Goal: Task Accomplishment & Management: Use online tool/utility

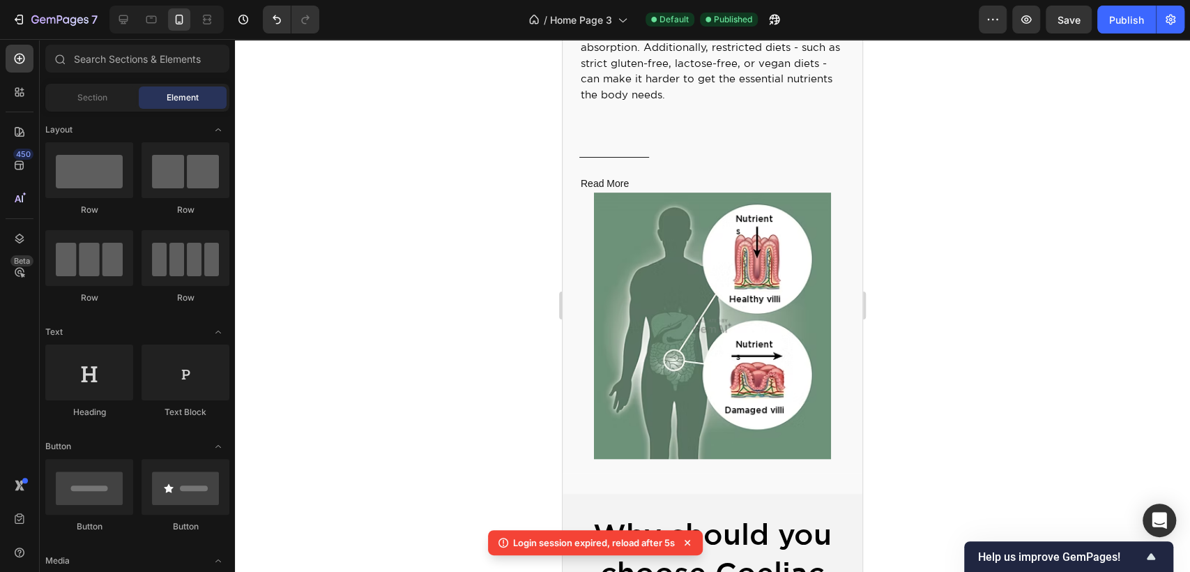
scroll to position [619, 0]
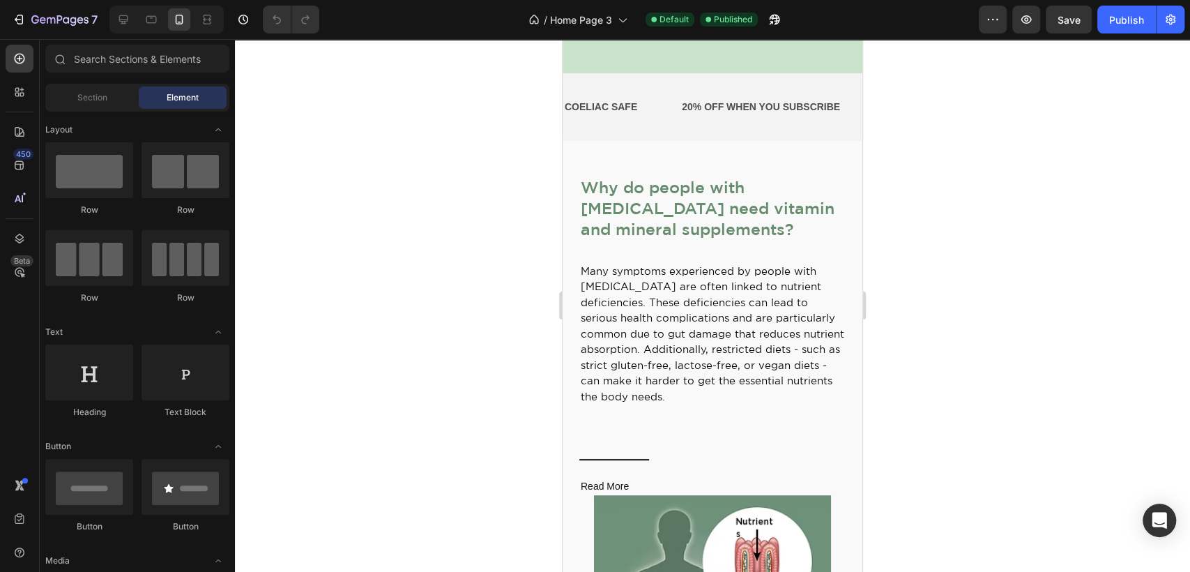
scroll to position [464, 0]
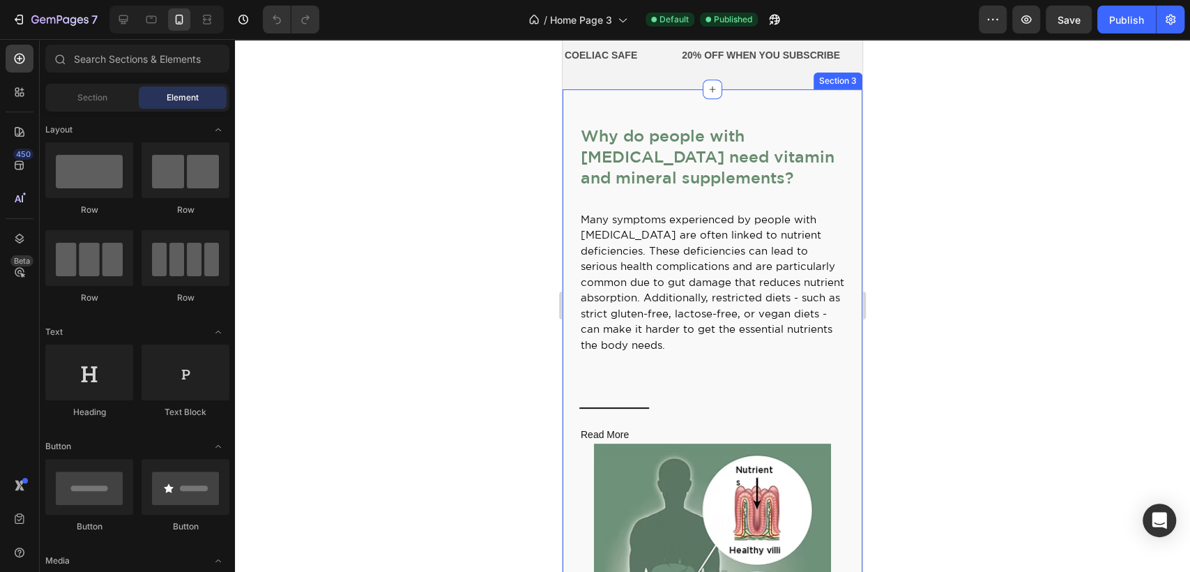
click at [619, 104] on div "Why do people with [MEDICAL_DATA] need vitamin and mineral supplements? Text Bl…" at bounding box center [713, 416] width 300 height 655
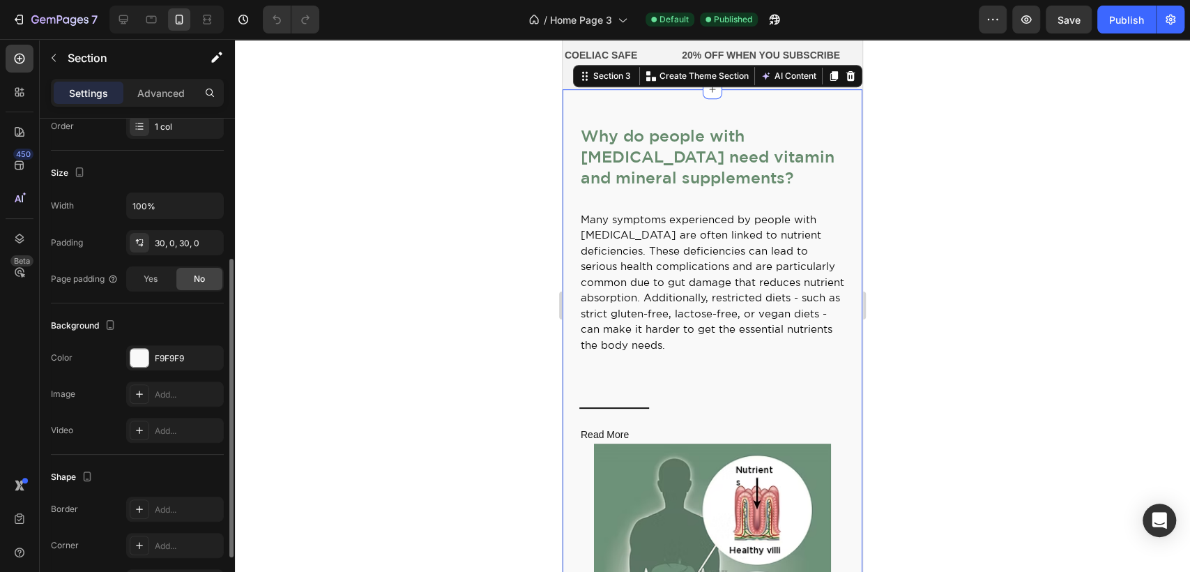
scroll to position [310, 0]
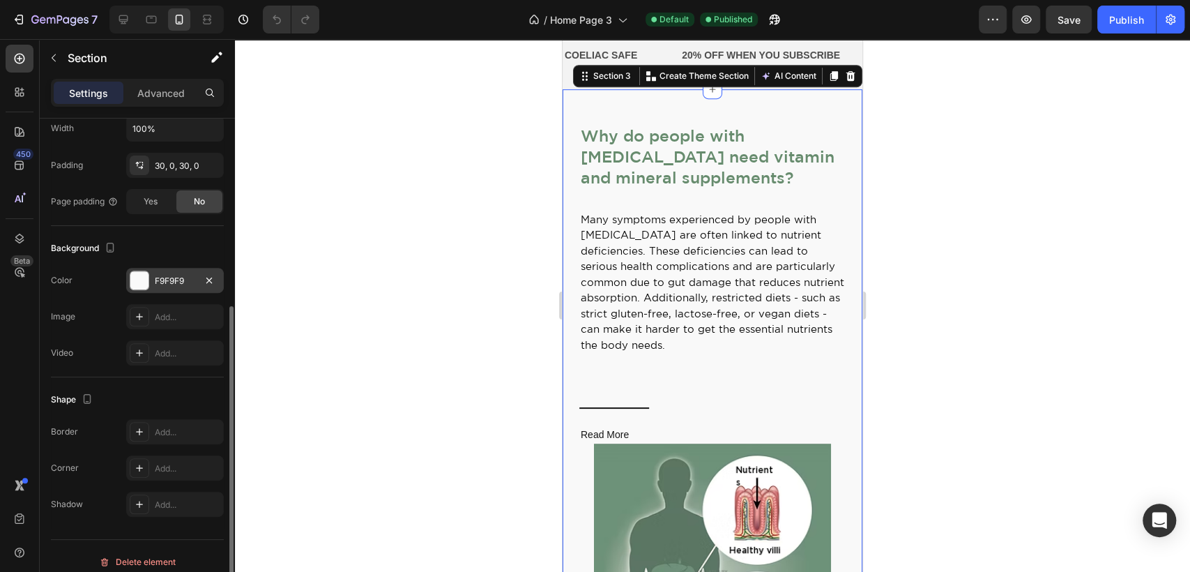
click at [144, 287] on div at bounding box center [139, 280] width 18 height 18
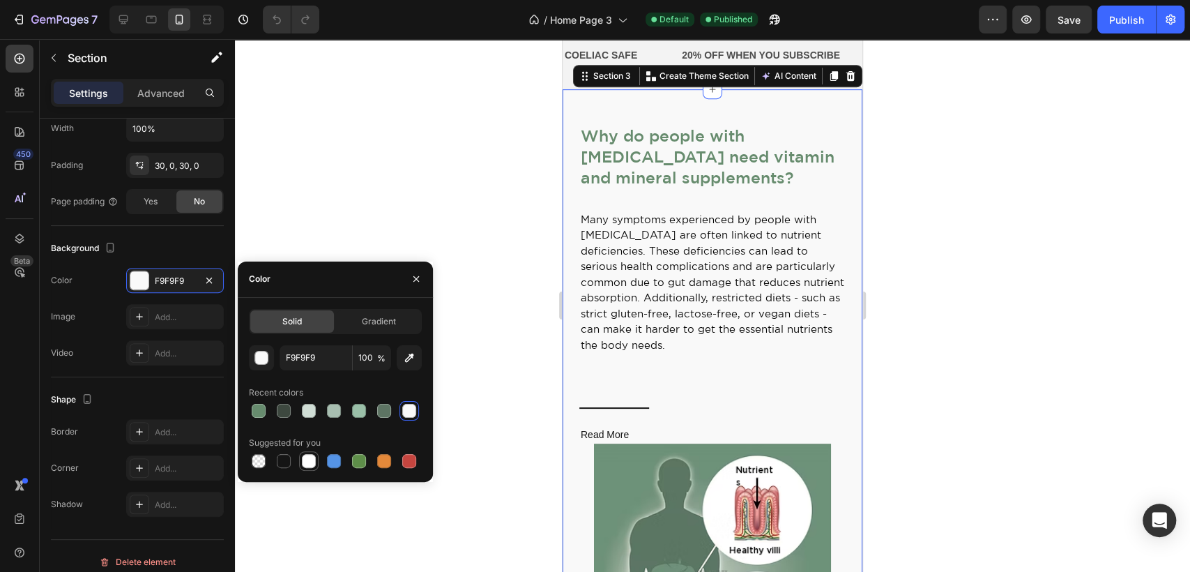
click at [307, 462] on div at bounding box center [309, 461] width 14 height 14
type input "FFFFFF"
click at [581, 121] on div "Why do people with coeliac disease need vitamin and mineral supplements? Text B…" at bounding box center [713, 416] width 300 height 613
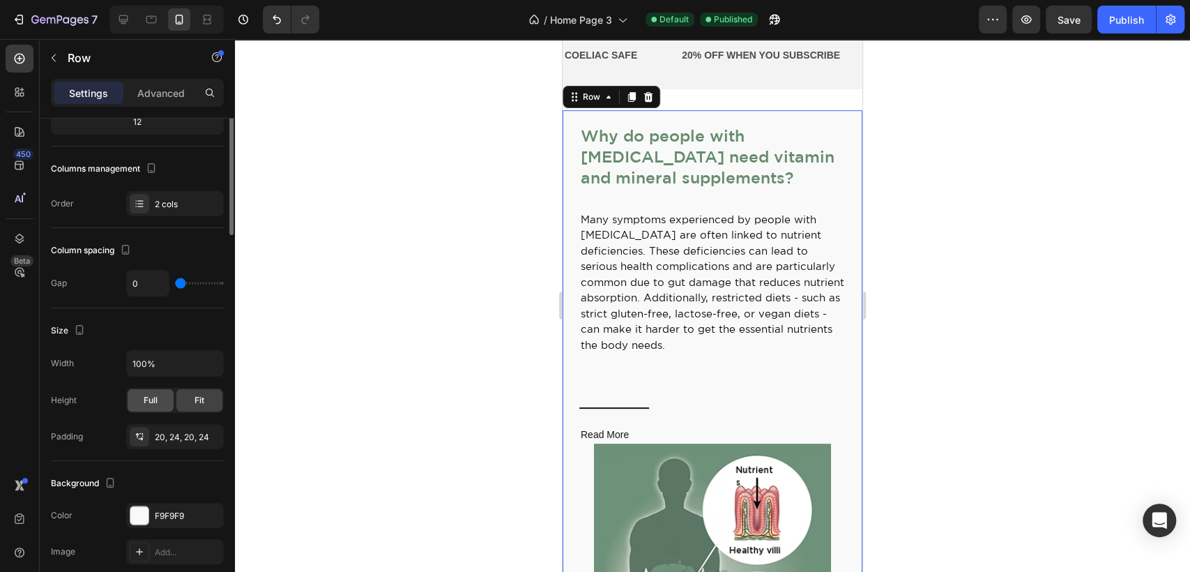
scroll to position [232, 0]
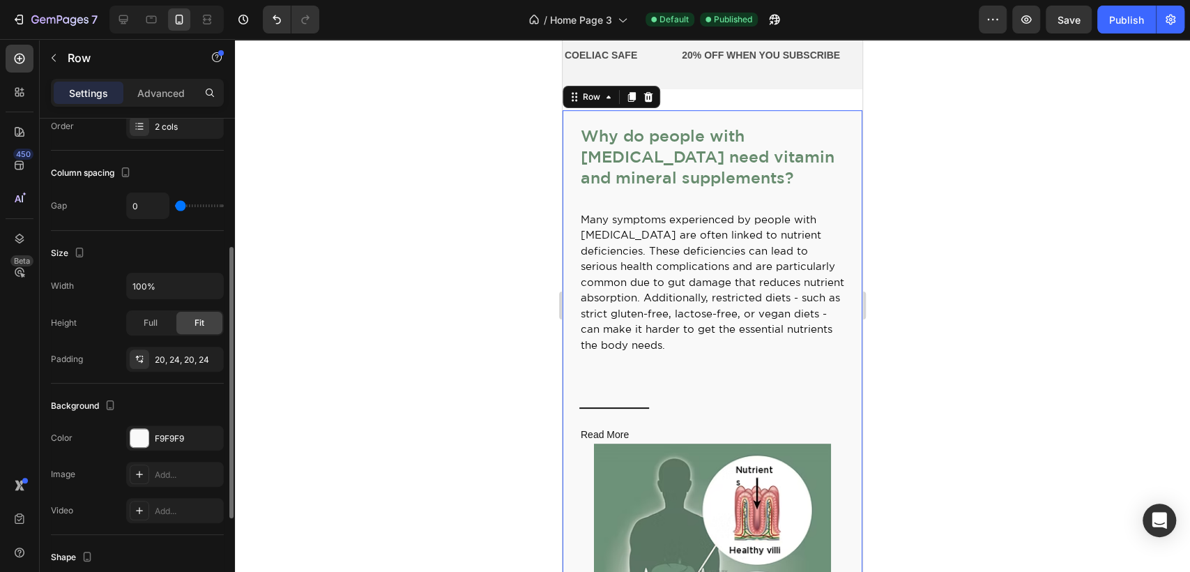
click at [135, 450] on div "The changes might be hidden by the video. Color F9F9F9 Image Add... Video Add..." at bounding box center [137, 474] width 173 height 98
click at [142, 431] on div at bounding box center [139, 438] width 18 height 18
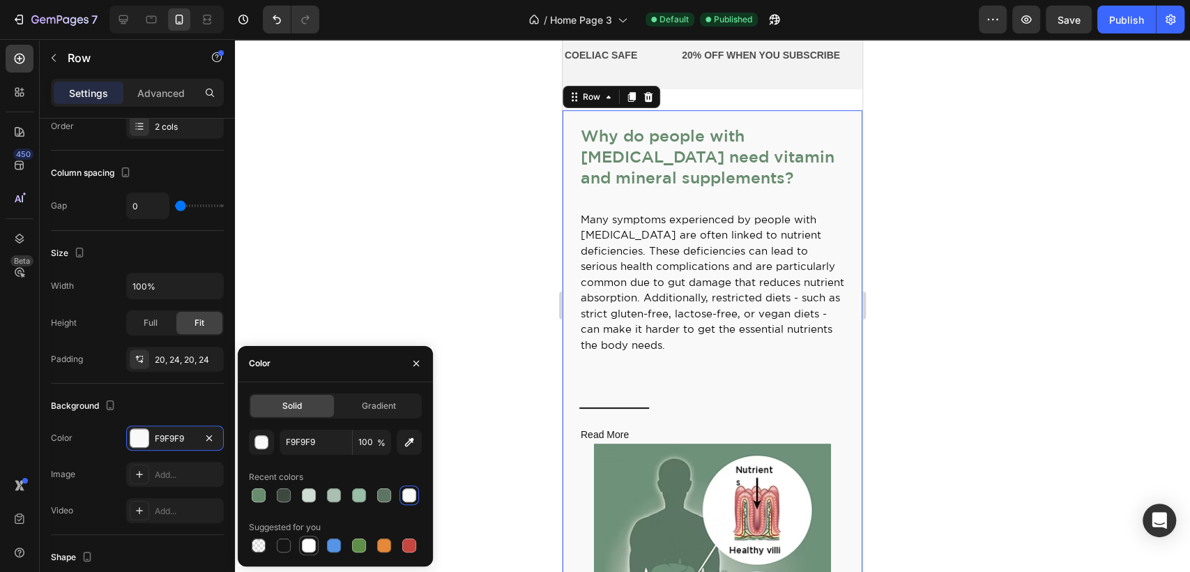
click at [309, 547] on div at bounding box center [309, 545] width 14 height 14
type input "FFFFFF"
click at [991, 231] on div at bounding box center [712, 305] width 955 height 533
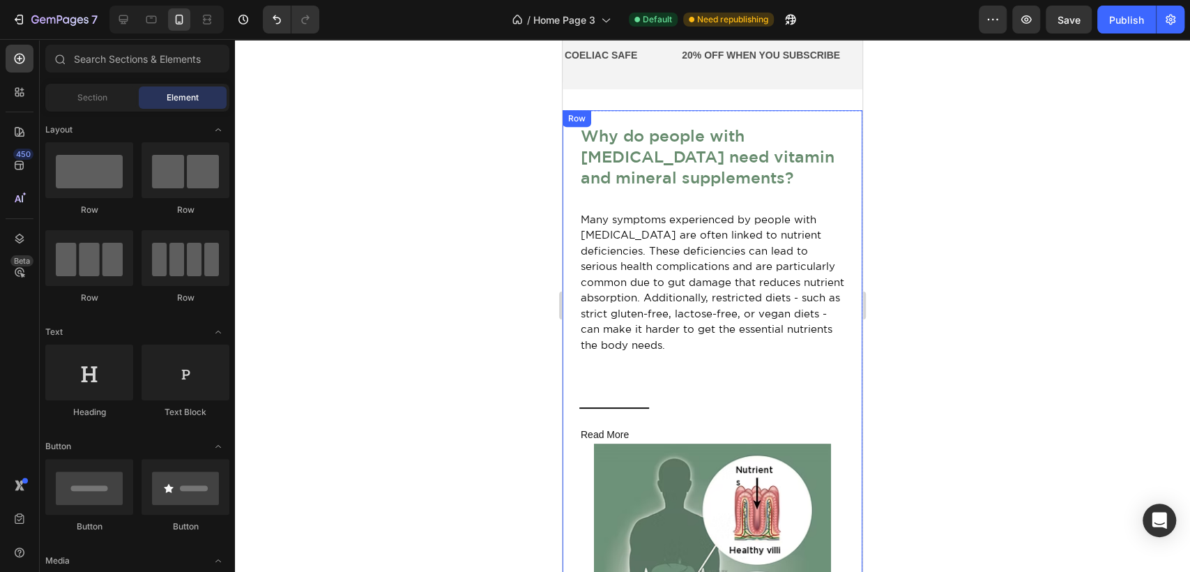
scroll to position [542, 0]
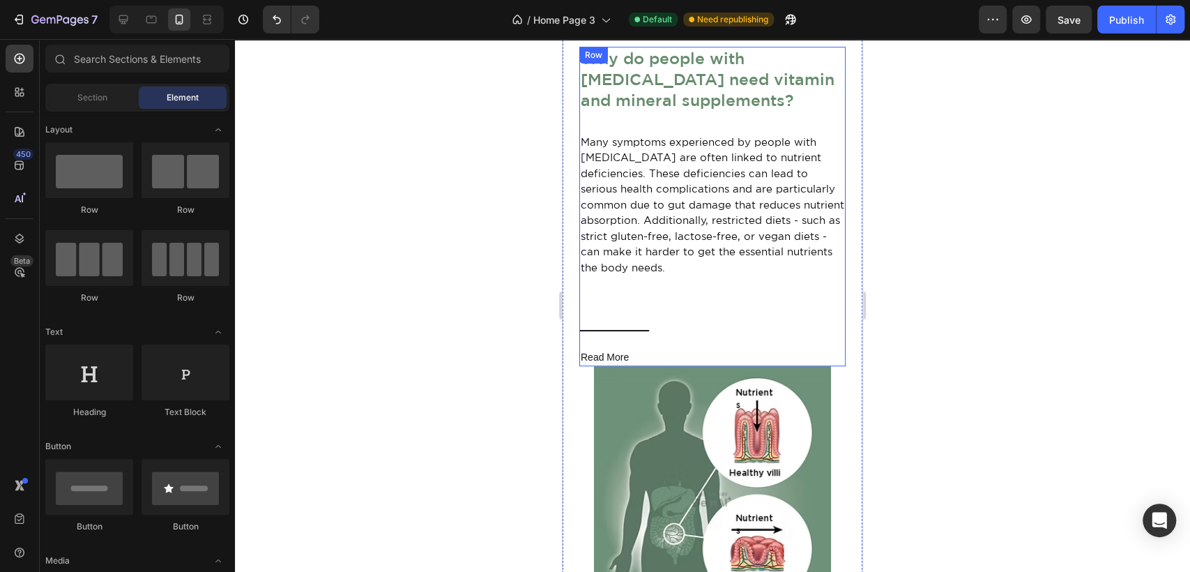
click at [643, 280] on div "Why do people with coeliac disease need vitamin and mineral supplements? Text B…" at bounding box center [712, 206] width 266 height 319
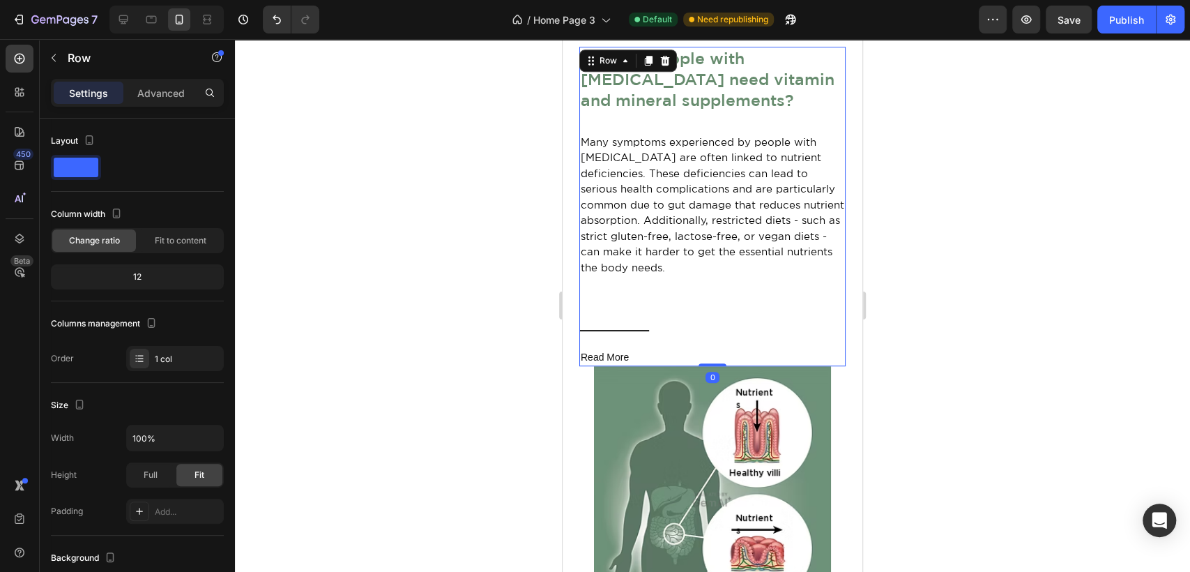
click at [637, 304] on div "Why do people with coeliac disease need vitamin and mineral supplements? Text B…" at bounding box center [712, 206] width 266 height 319
click at [645, 305] on div "Why do people with coeliac disease need vitamin and mineral supplements? Text B…" at bounding box center [712, 206] width 266 height 319
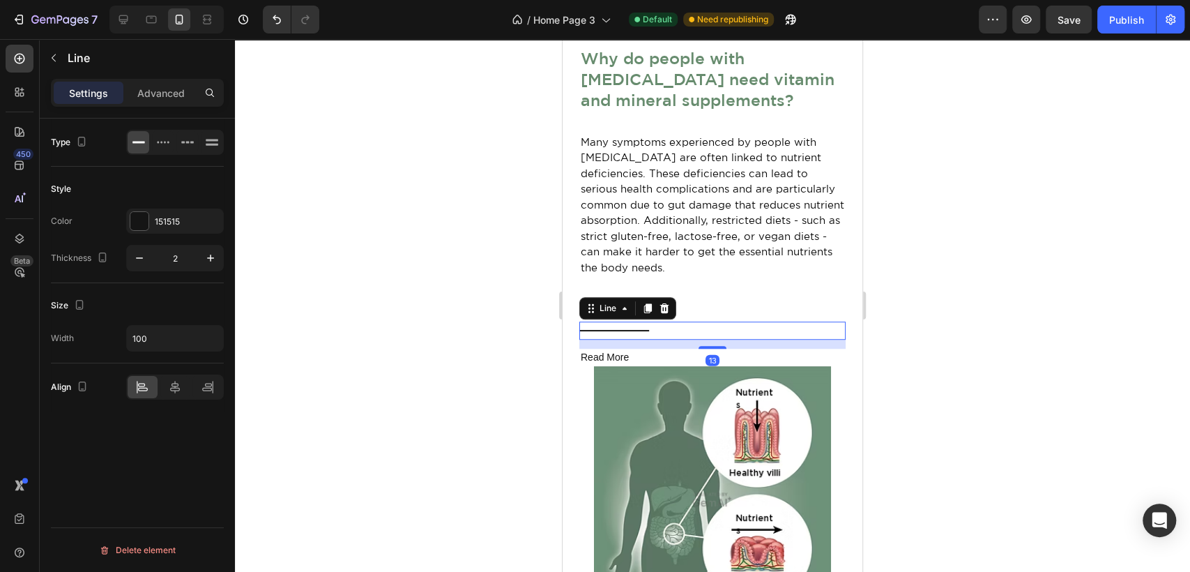
click at [655, 335] on div "Title Line 13" at bounding box center [712, 330] width 266 height 18
click at [169, 96] on p "Advanced" at bounding box center [160, 93] width 47 height 15
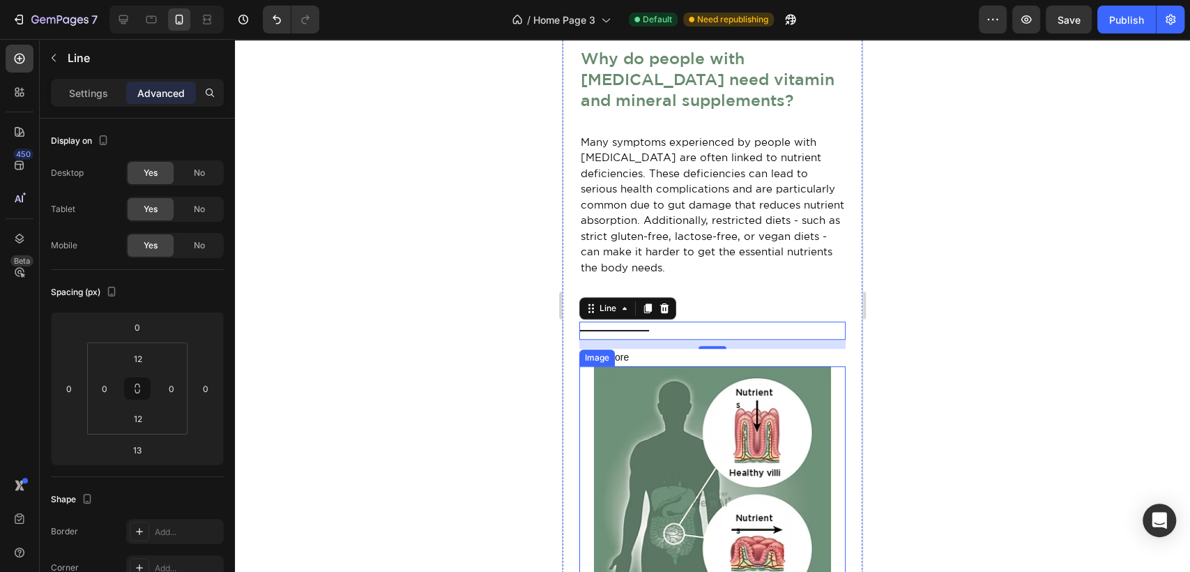
click at [634, 372] on img at bounding box center [712, 499] width 266 height 266
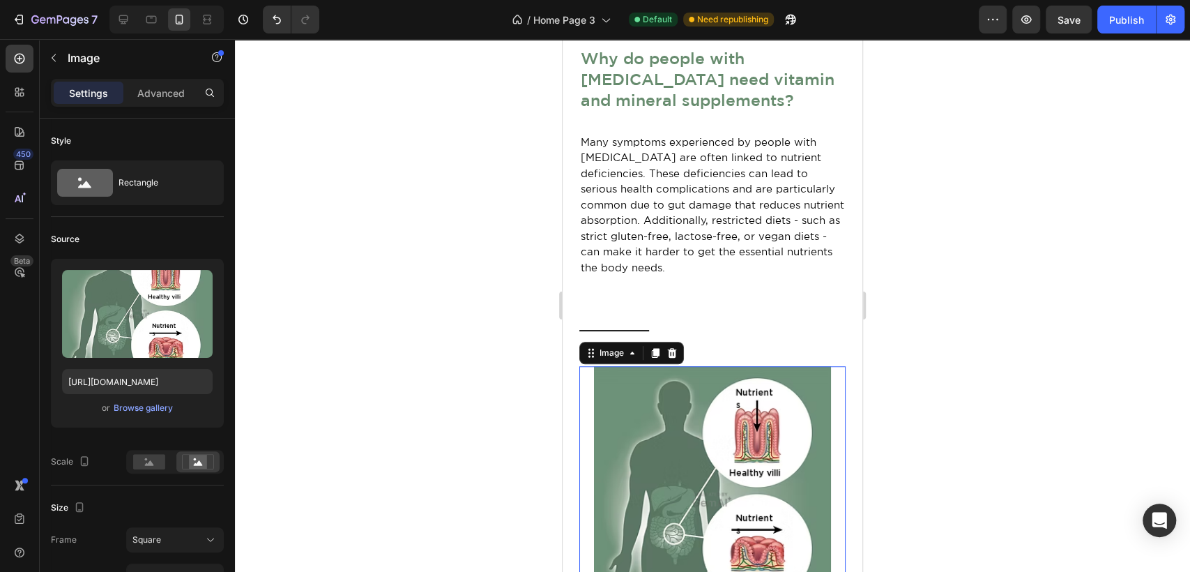
click at [828, 397] on img at bounding box center [712, 499] width 266 height 266
click at [149, 95] on p "Advanced" at bounding box center [160, 93] width 47 height 15
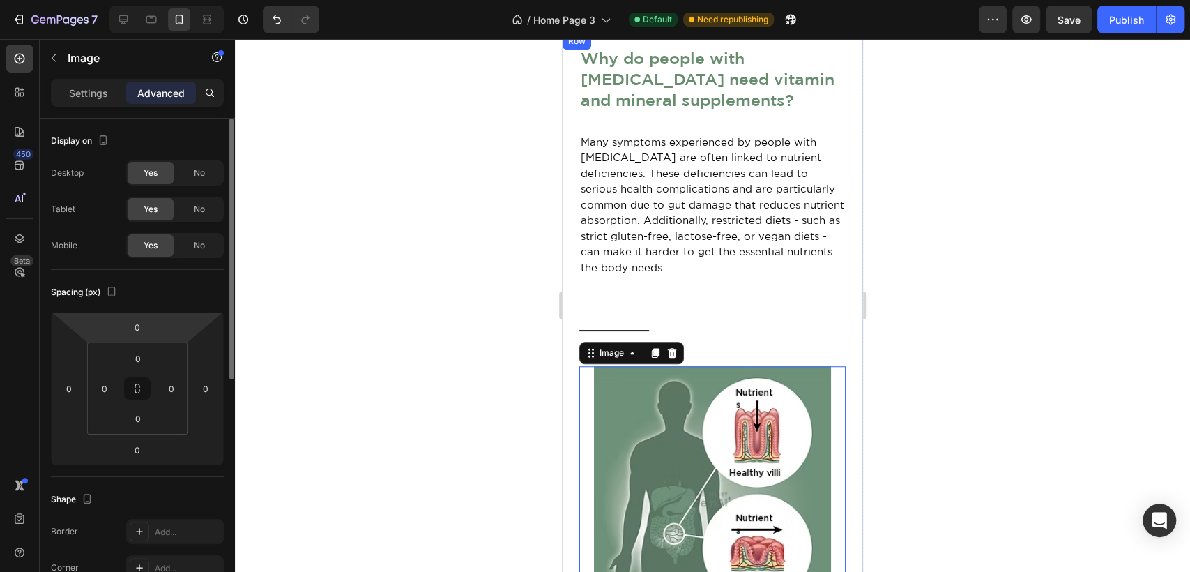
click at [151, 0] on html "7 Version history / Home Page 3 Default Need republishing Preview Save Publish …" at bounding box center [595, 0] width 1190 height 0
type input "20"
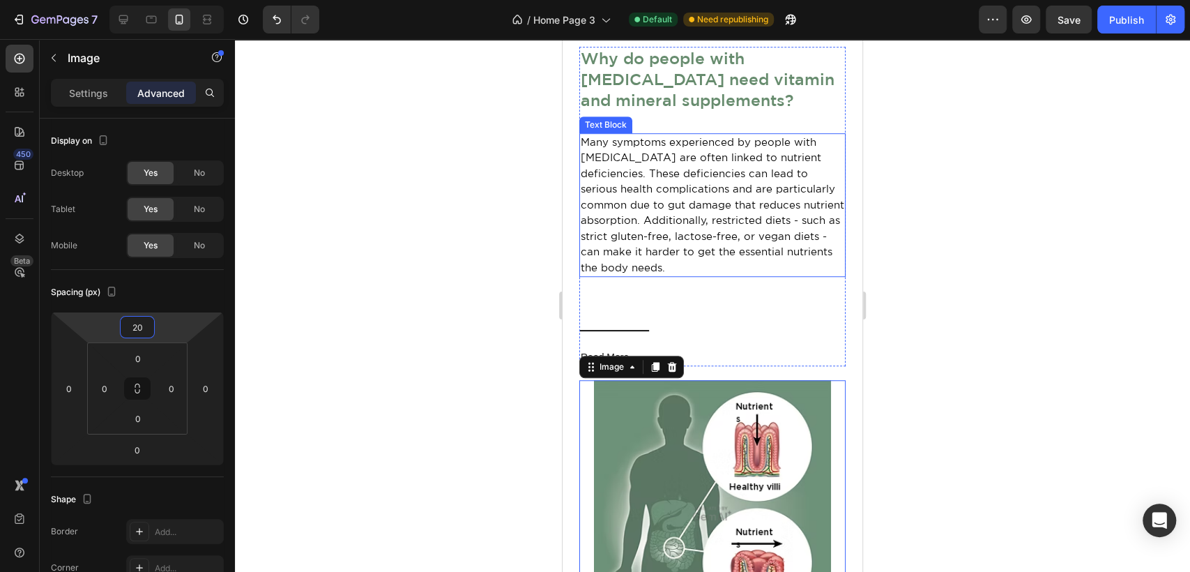
click at [710, 267] on span "Many symptoms experienced by people with [MEDICAL_DATA] are often linked to nut…" at bounding box center [713, 204] width 264 height 137
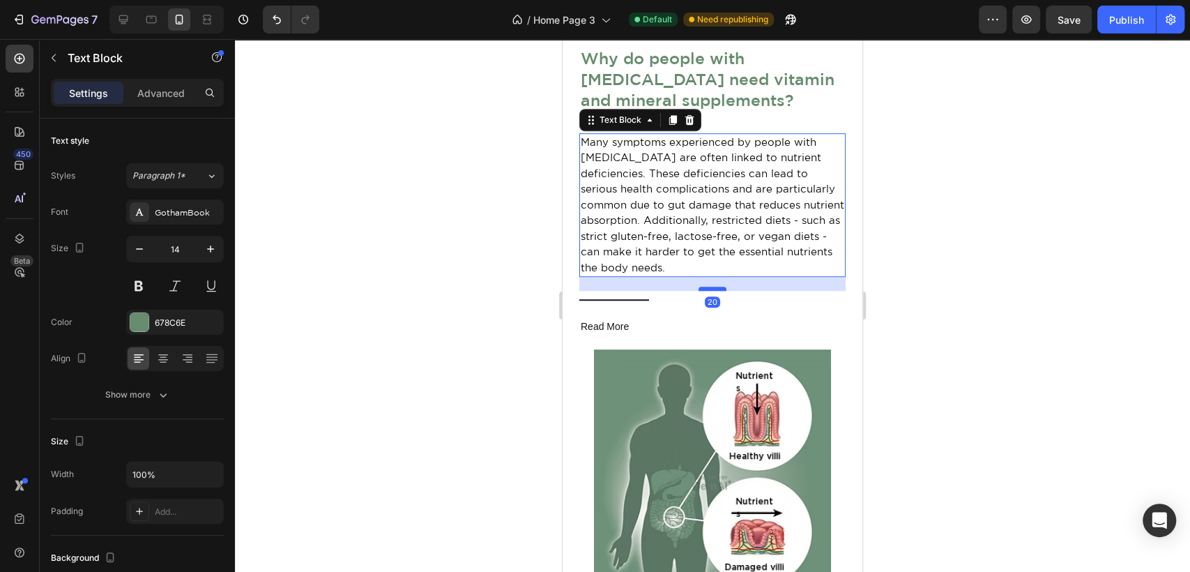
drag, startPoint x: 703, startPoint y: 319, endPoint x: 708, endPoint y: 288, distance: 31.0
click at [708, 288] on div at bounding box center [713, 289] width 28 height 4
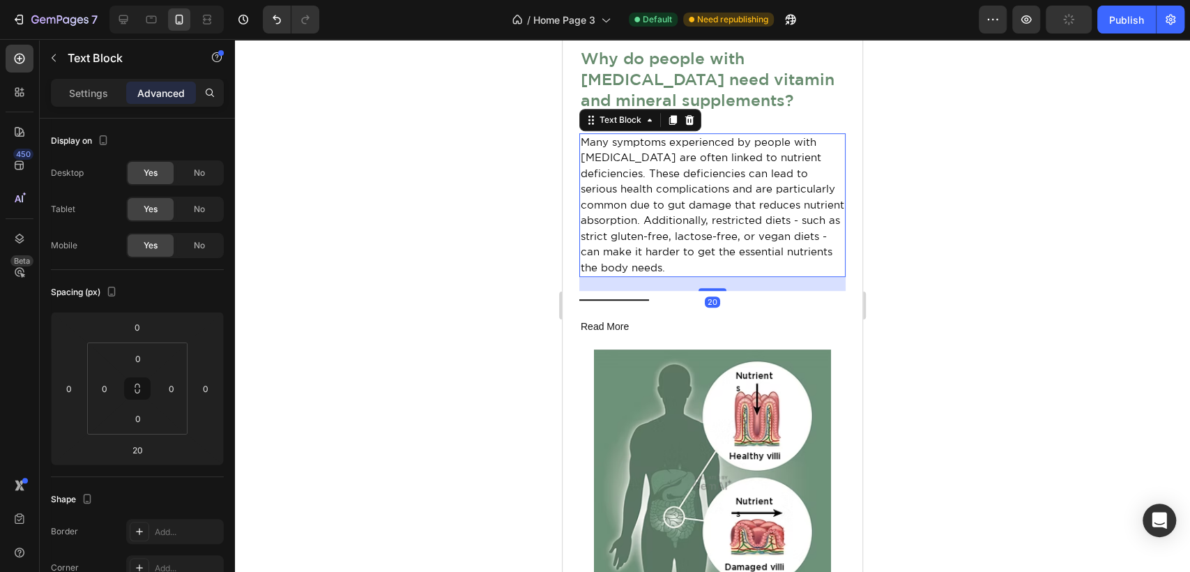
click at [1031, 274] on div at bounding box center [712, 305] width 955 height 533
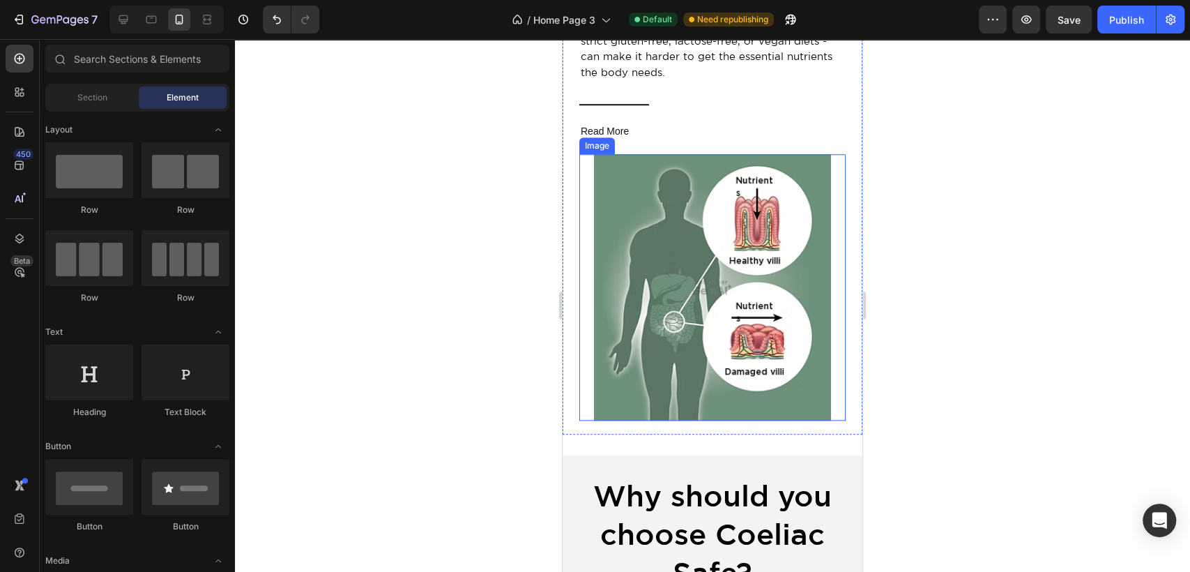
scroll to position [697, 0]
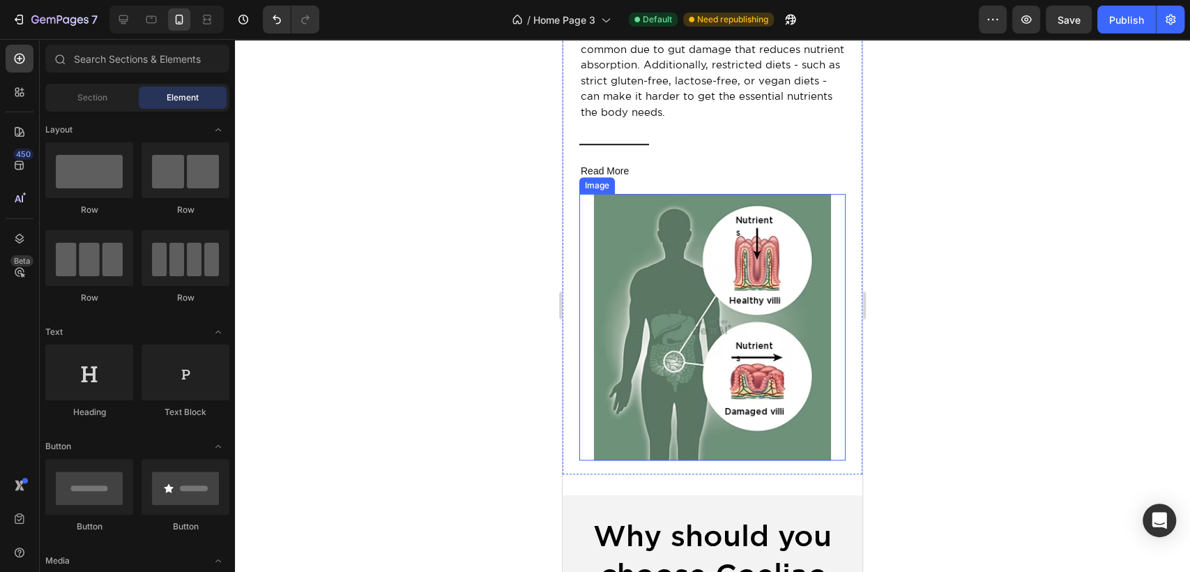
click at [761, 339] on img at bounding box center [712, 327] width 266 height 266
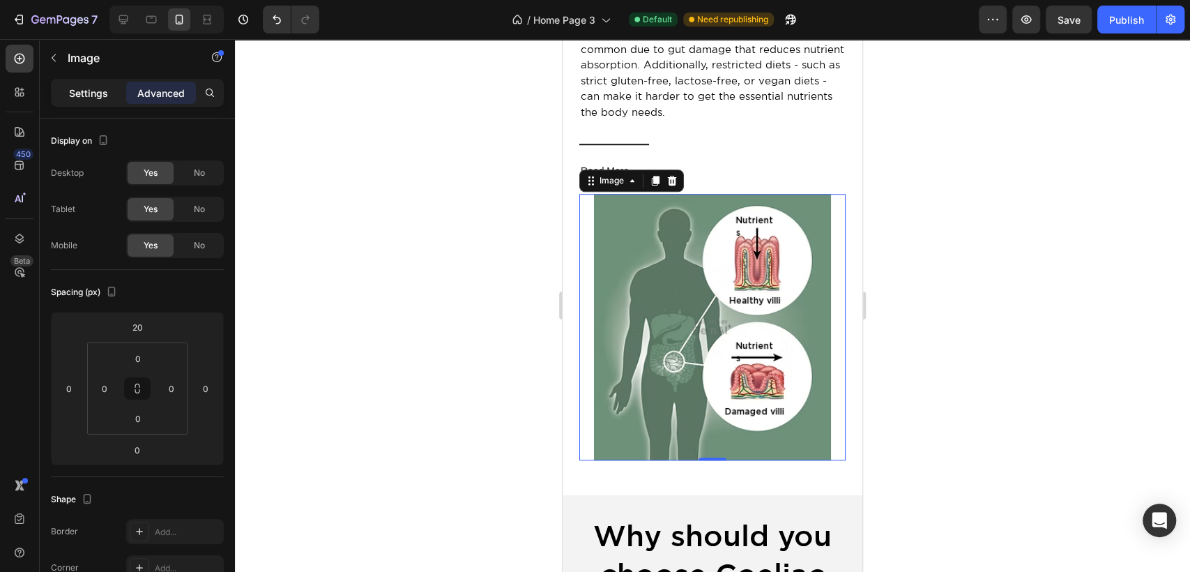
click at [102, 90] on p "Settings" at bounding box center [88, 93] width 39 height 15
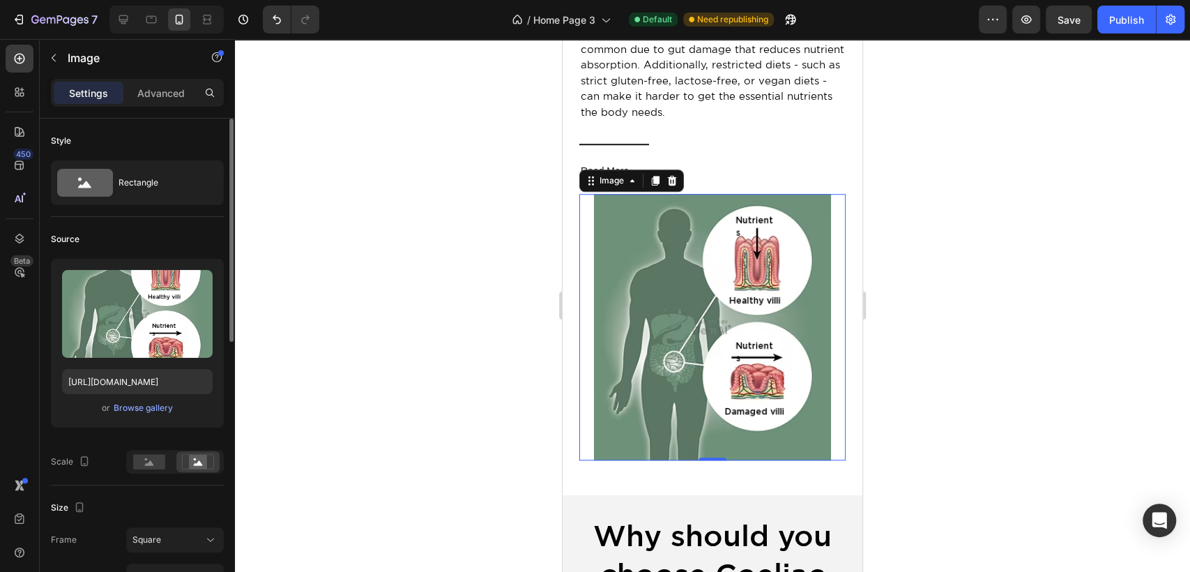
scroll to position [77, 0]
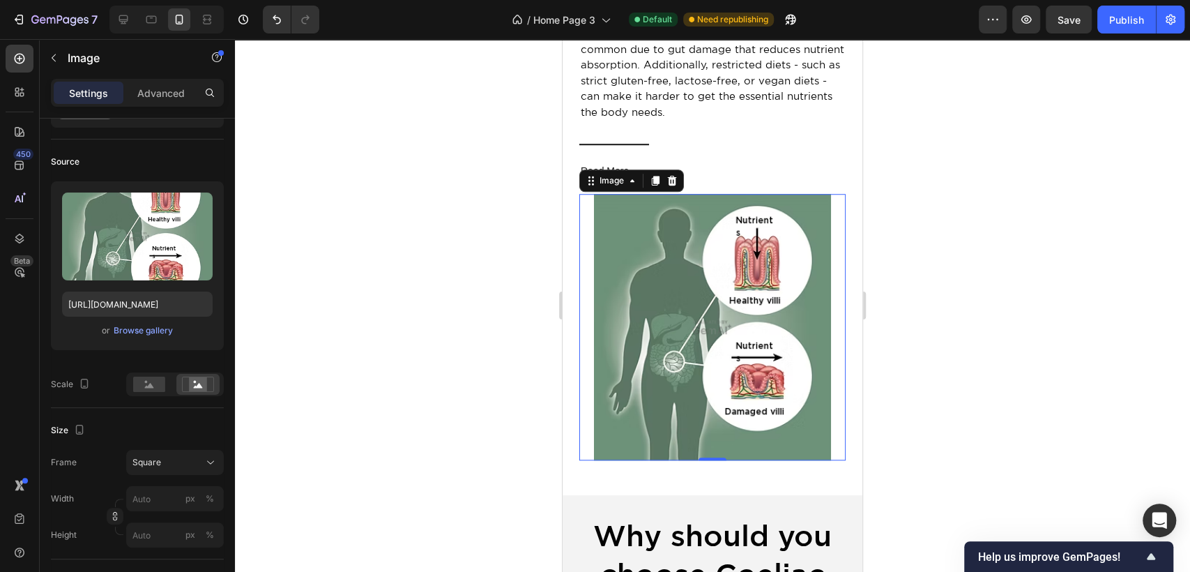
click at [657, 323] on img at bounding box center [712, 327] width 266 height 266
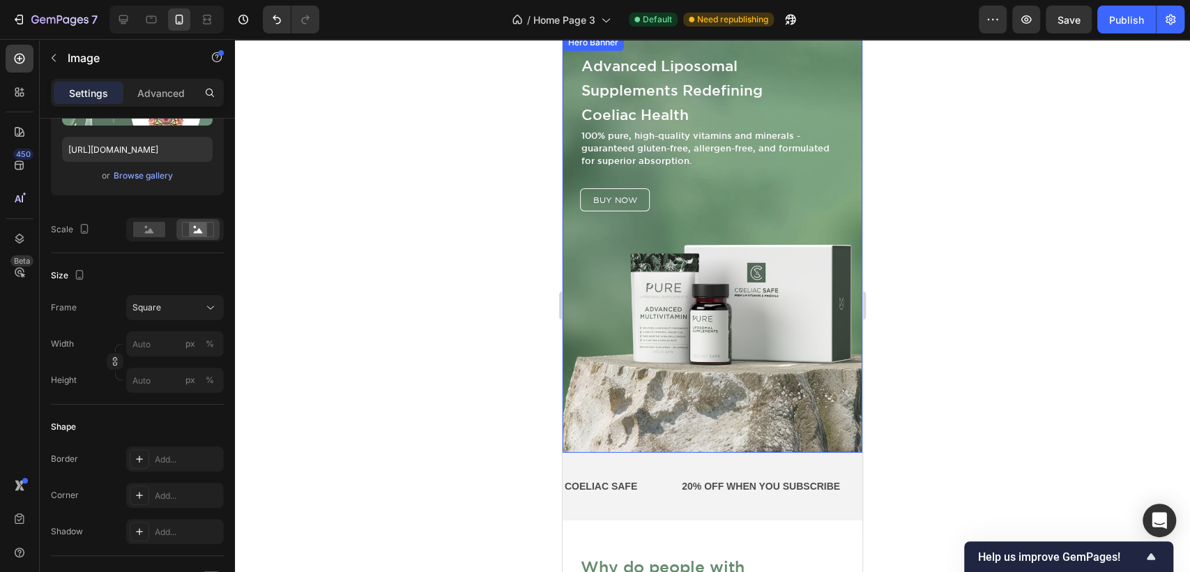
scroll to position [0, 0]
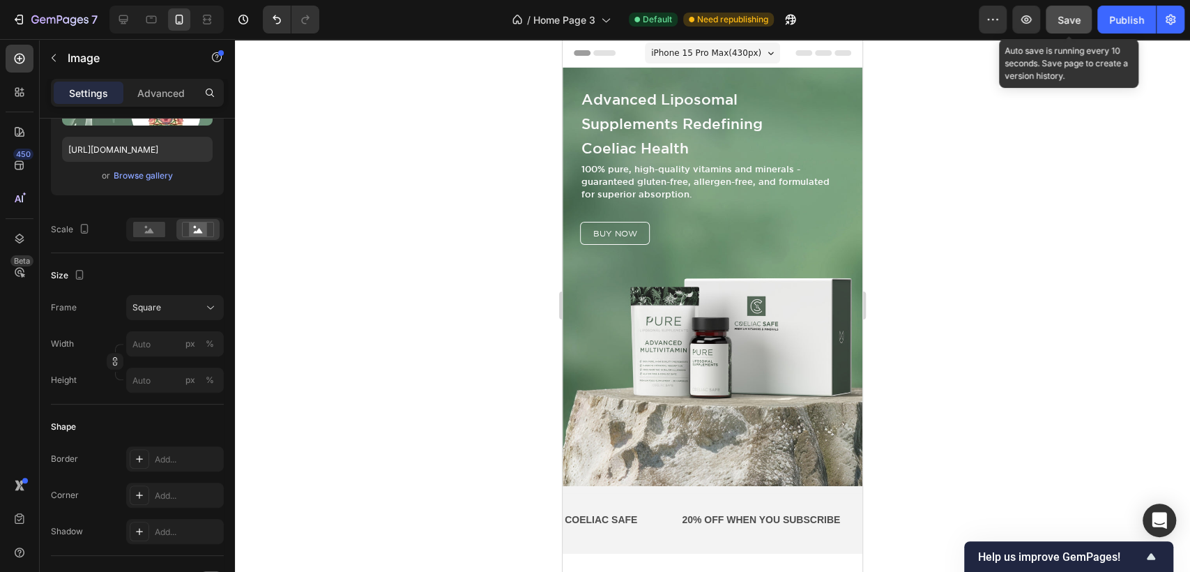
click at [1084, 15] on button "Save" at bounding box center [1069, 20] width 46 height 28
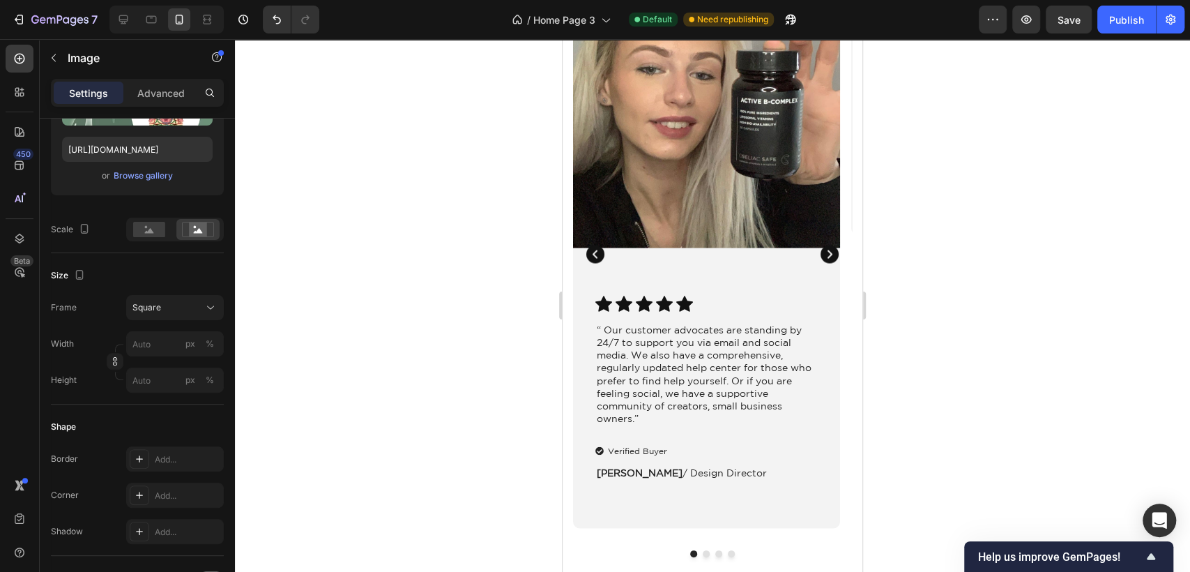
scroll to position [1626, 0]
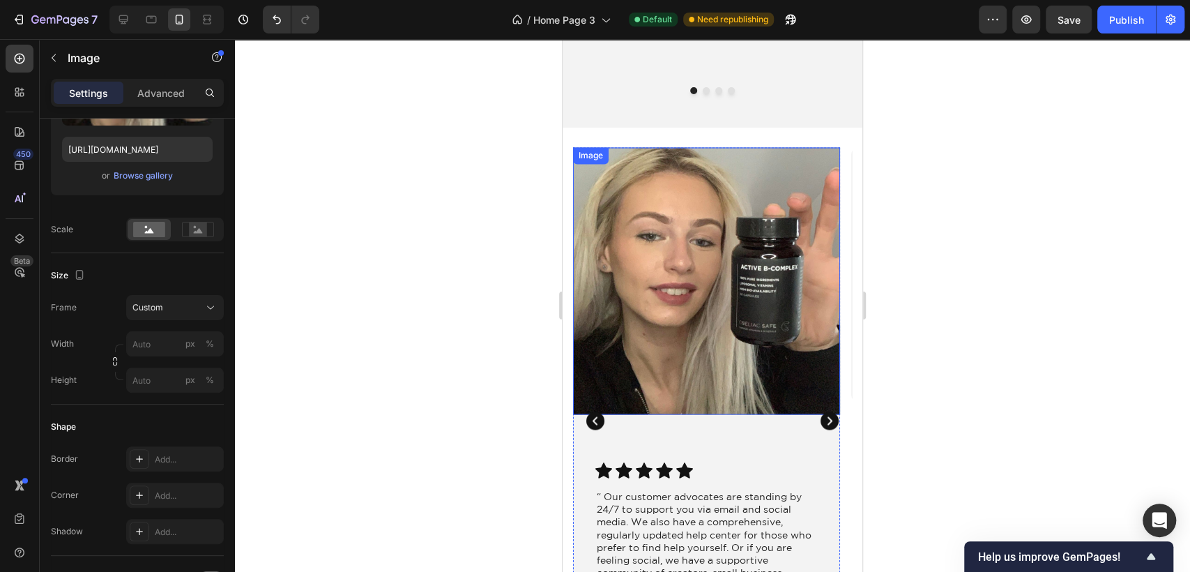
click at [656, 174] on img at bounding box center [706, 280] width 267 height 267
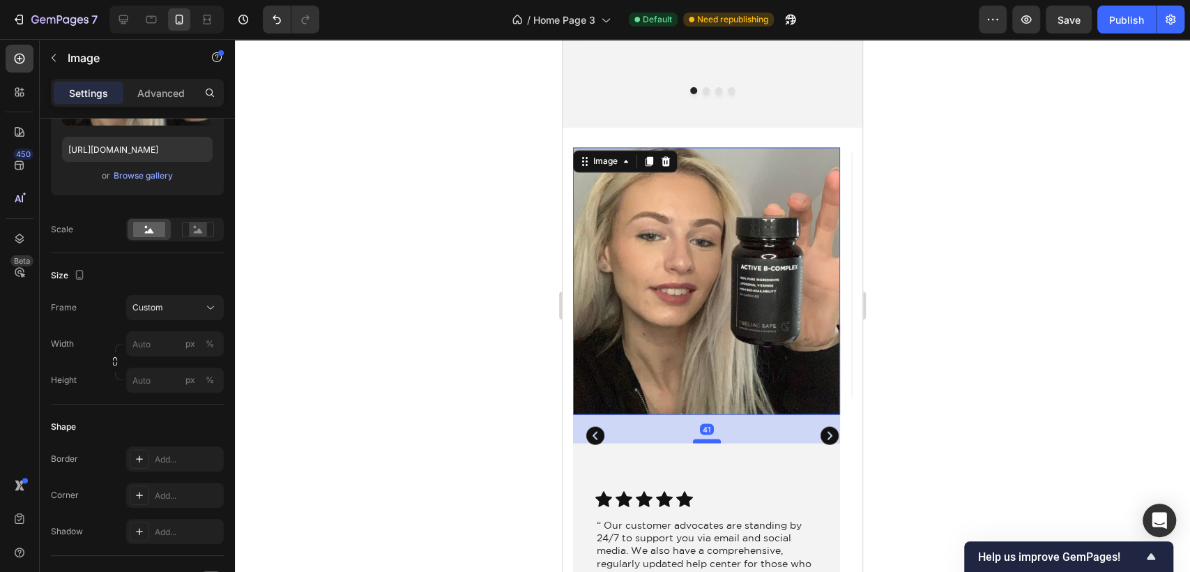
drag, startPoint x: 713, startPoint y: 413, endPoint x: 711, endPoint y: 441, distance: 28.7
click at [711, 441] on div at bounding box center [707, 441] width 28 height 4
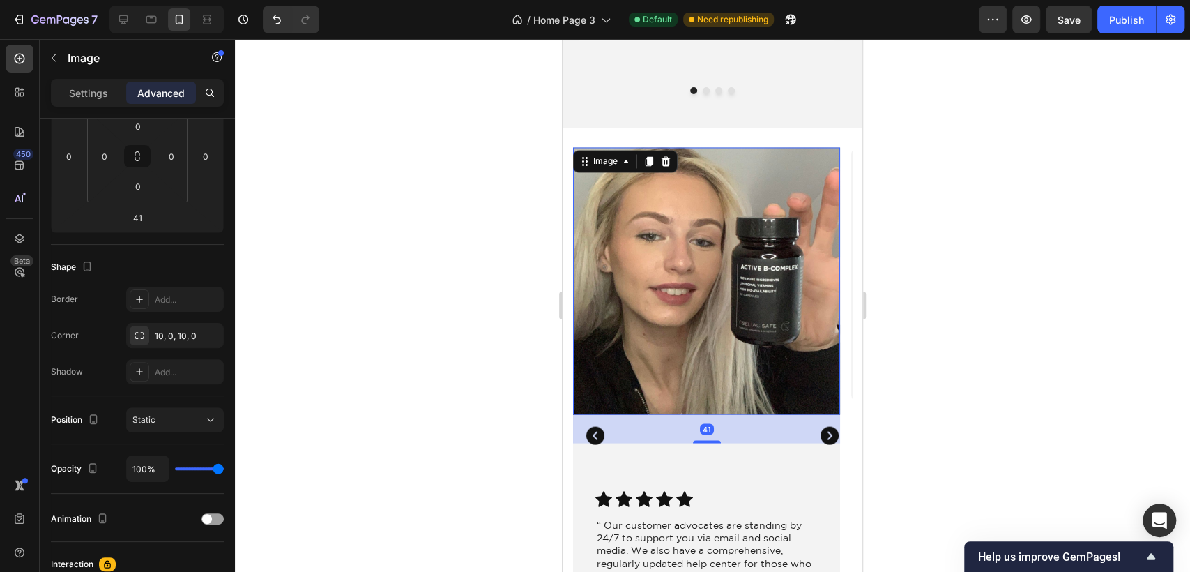
click at [729, 269] on img at bounding box center [706, 280] width 267 height 267
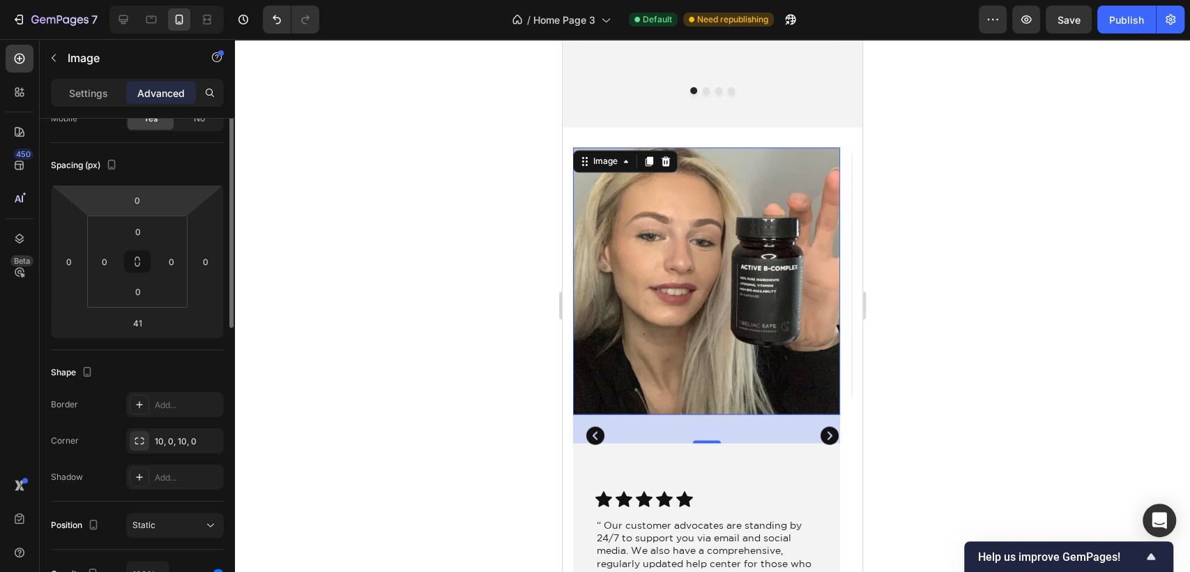
scroll to position [0, 0]
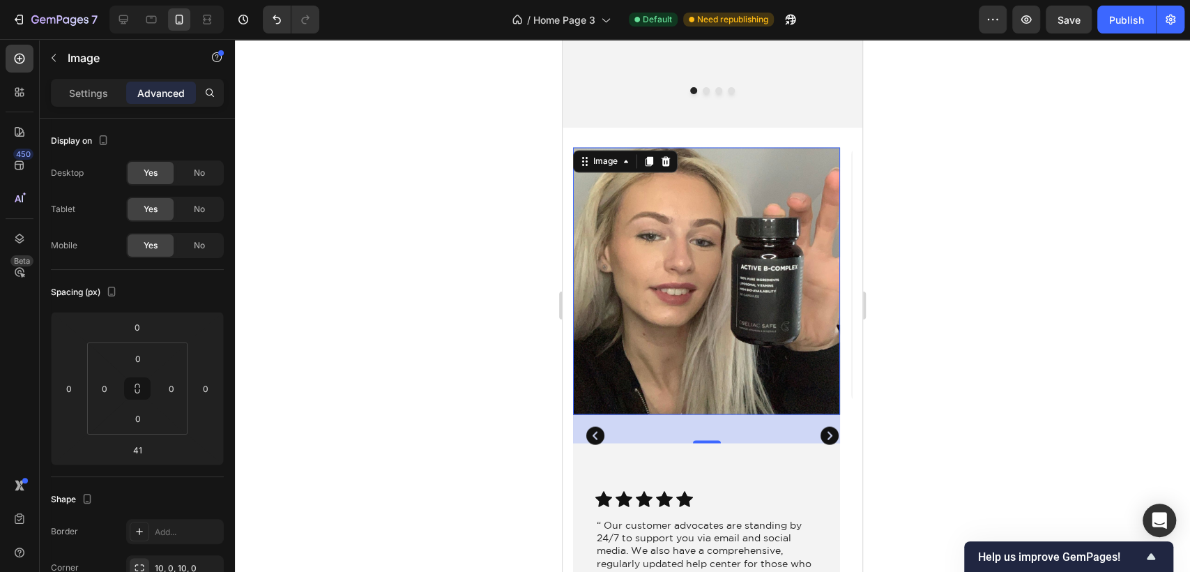
click at [415, 311] on div at bounding box center [712, 305] width 955 height 533
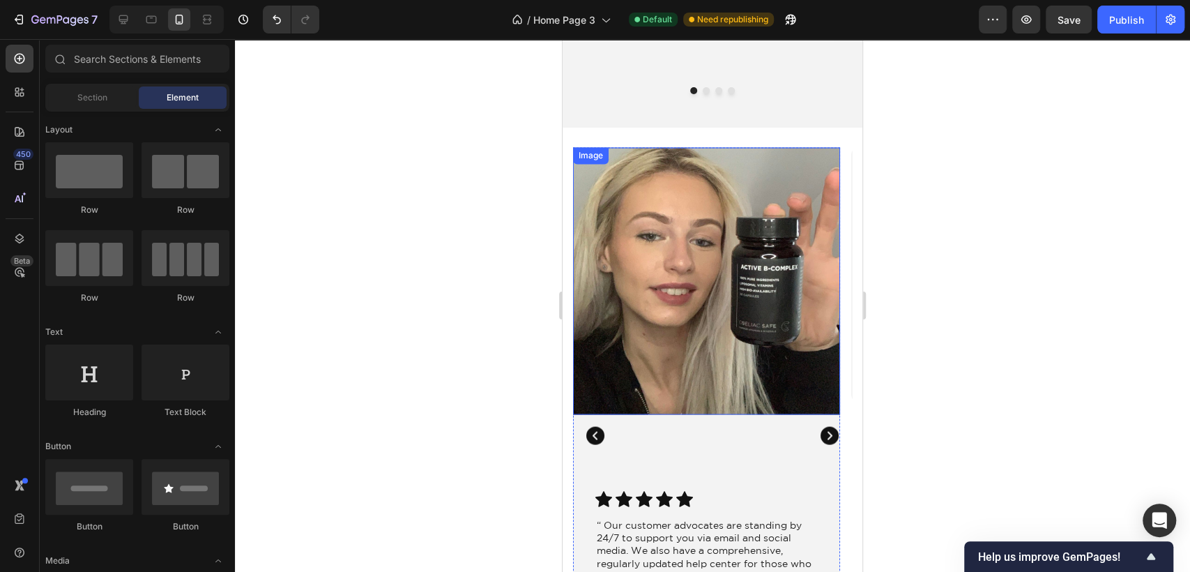
click at [779, 366] on img at bounding box center [706, 280] width 267 height 267
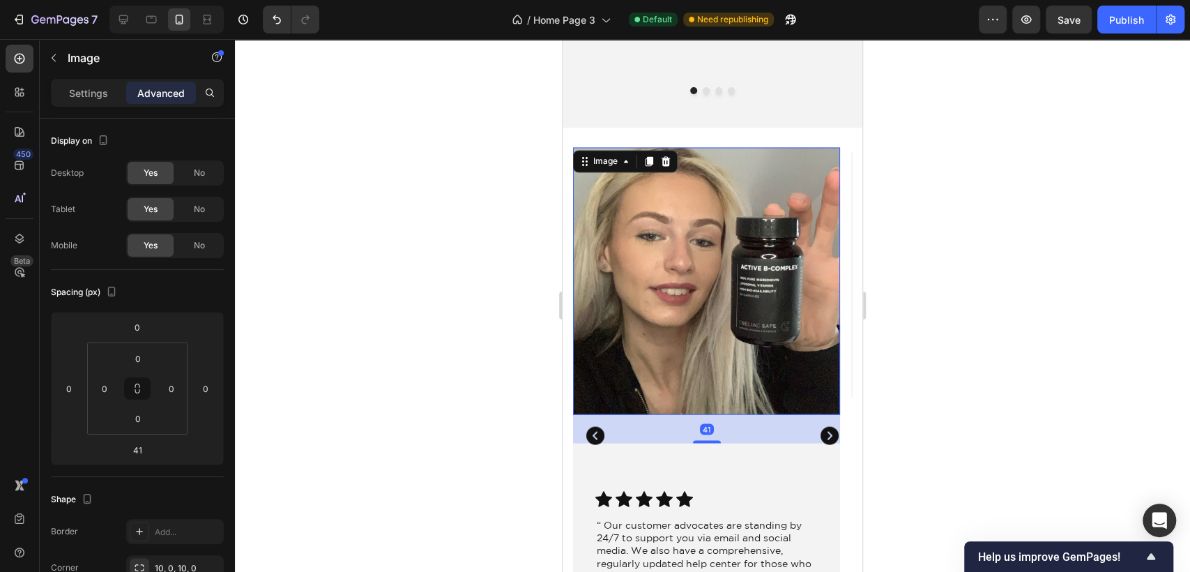
click at [911, 349] on div at bounding box center [712, 305] width 955 height 533
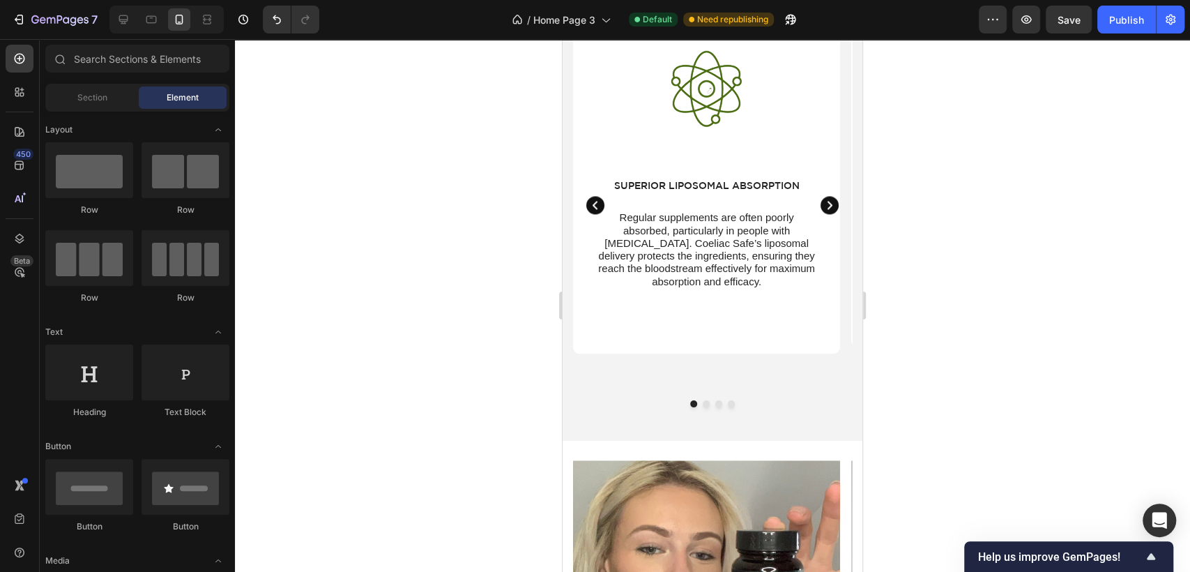
scroll to position [1316, 0]
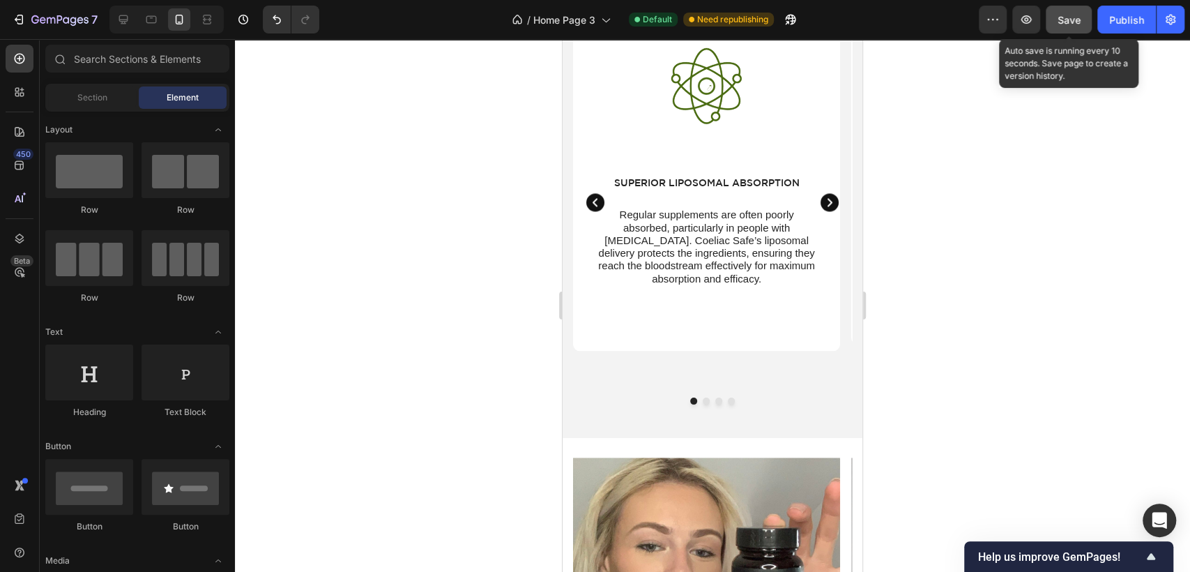
click at [1069, 14] on span "Save" at bounding box center [1069, 20] width 23 height 12
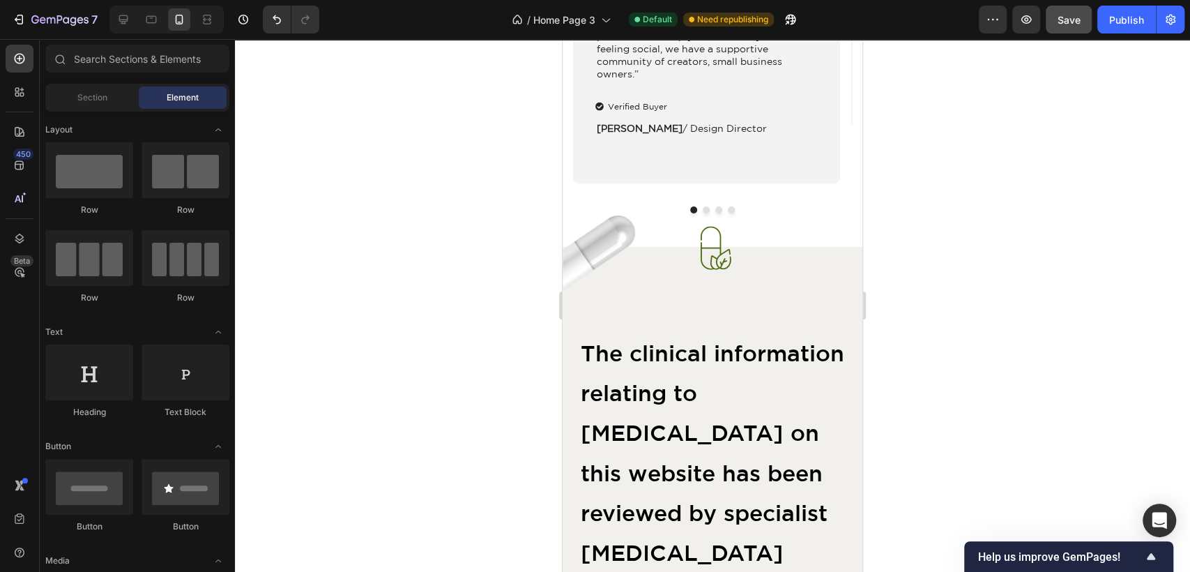
scroll to position [2169, 0]
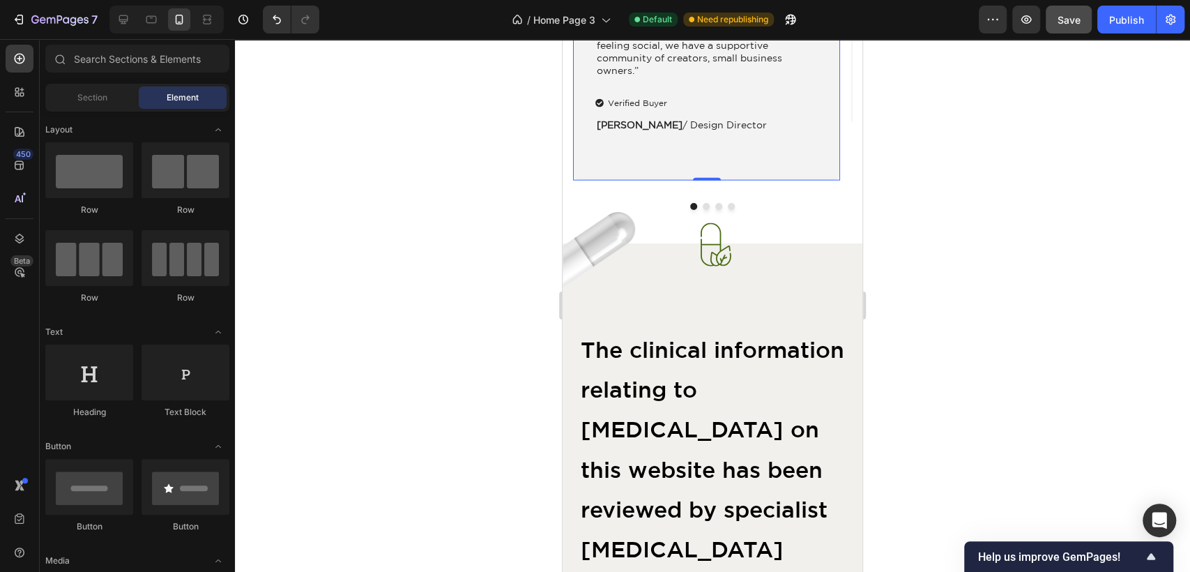
click at [735, 168] on div "Icon Icon Icon Icon Icon Icon List “ Our customer advocates are standing by 24/…" at bounding box center [706, 40] width 267 height 280
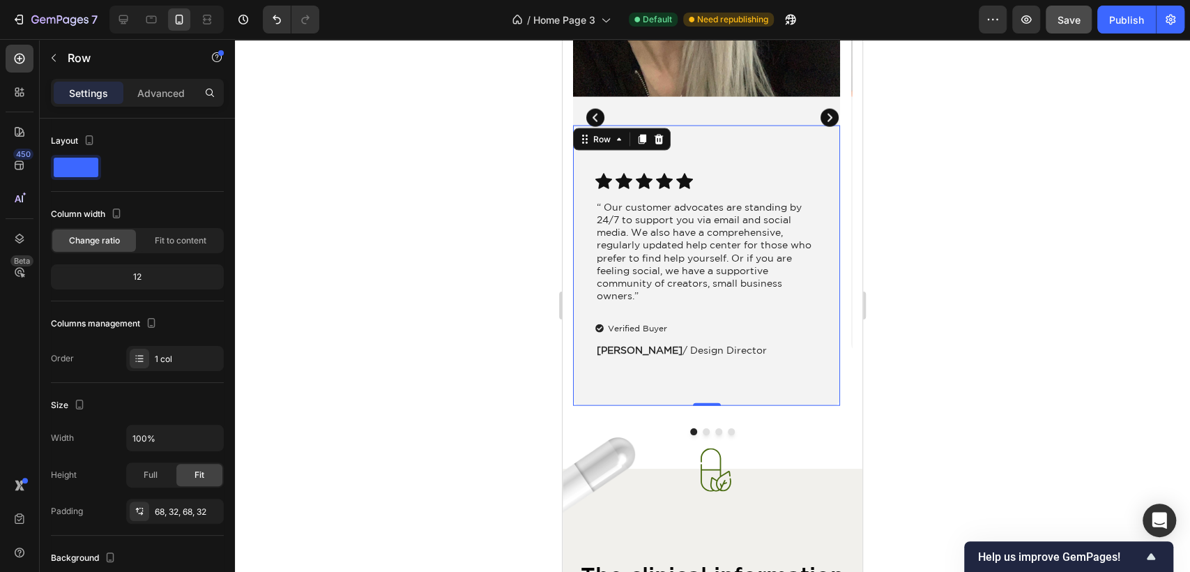
scroll to position [1936, 0]
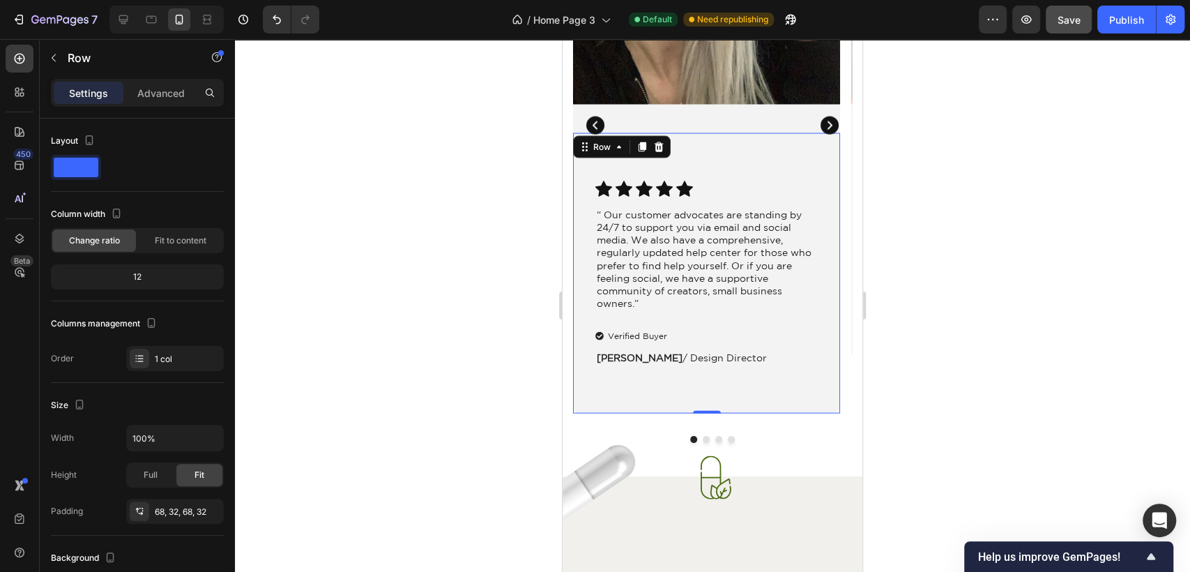
drag, startPoint x: 701, startPoint y: 411, endPoint x: 701, endPoint y: 393, distance: 17.4
click at [701, 393] on div "Icon Icon Icon Icon Icon Icon List “ Our customer advocates are standing by 24/…" at bounding box center [706, 273] width 267 height 280
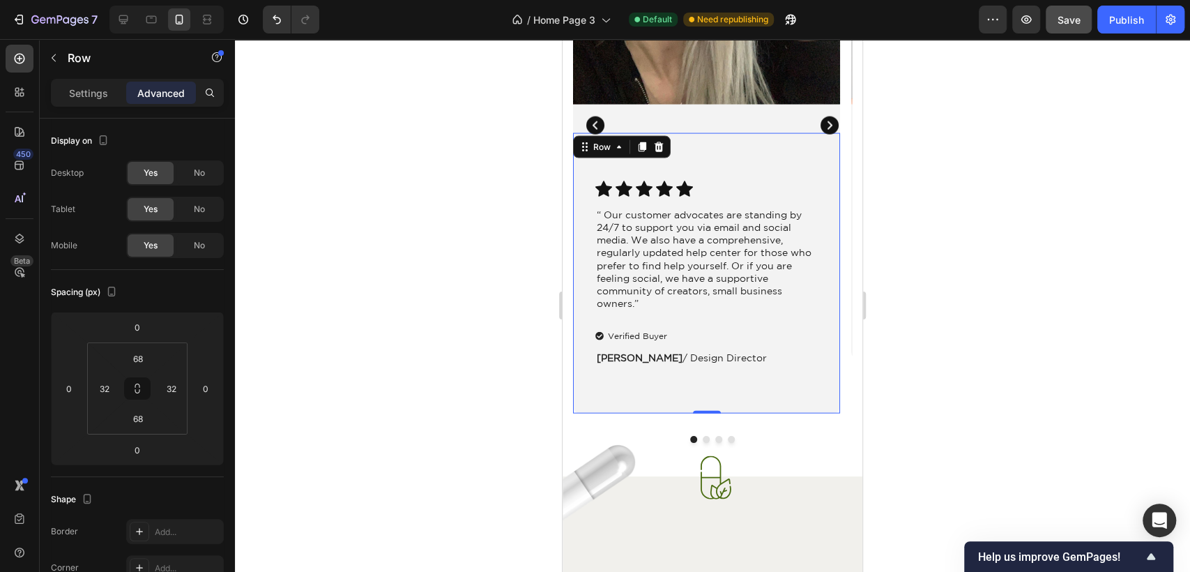
click at [1026, 257] on div at bounding box center [712, 305] width 955 height 533
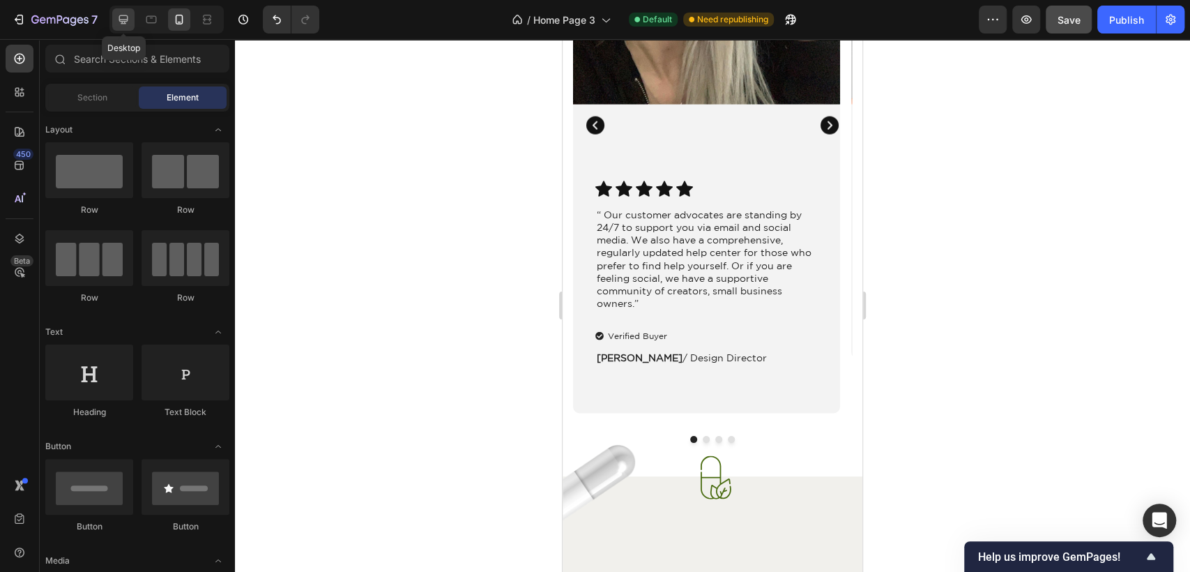
click at [128, 17] on icon at bounding box center [123, 20] width 14 height 14
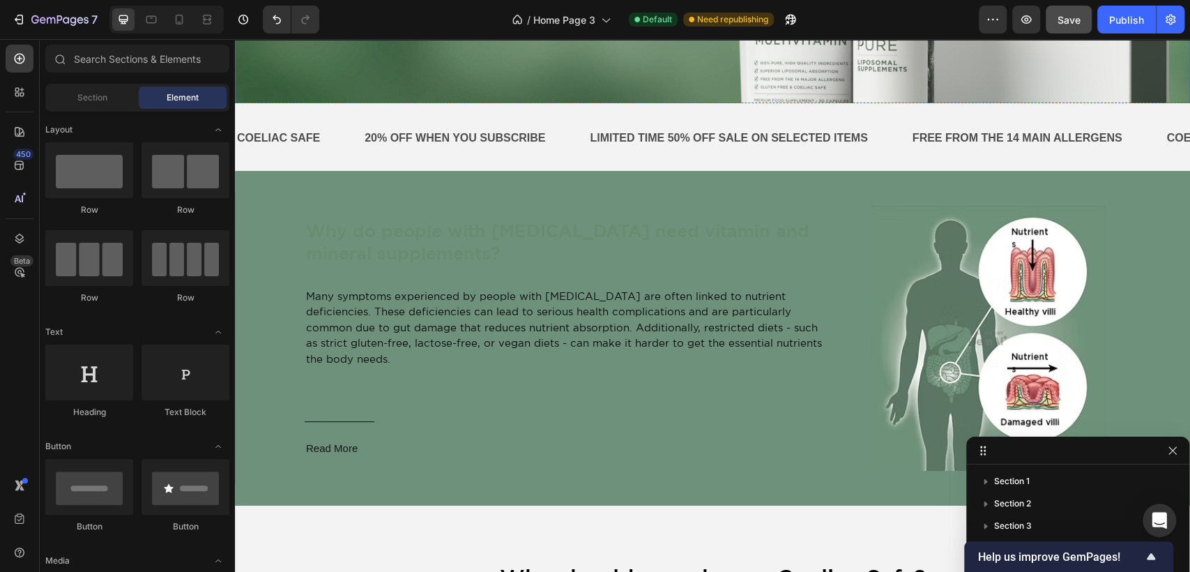
scroll to position [387, 0]
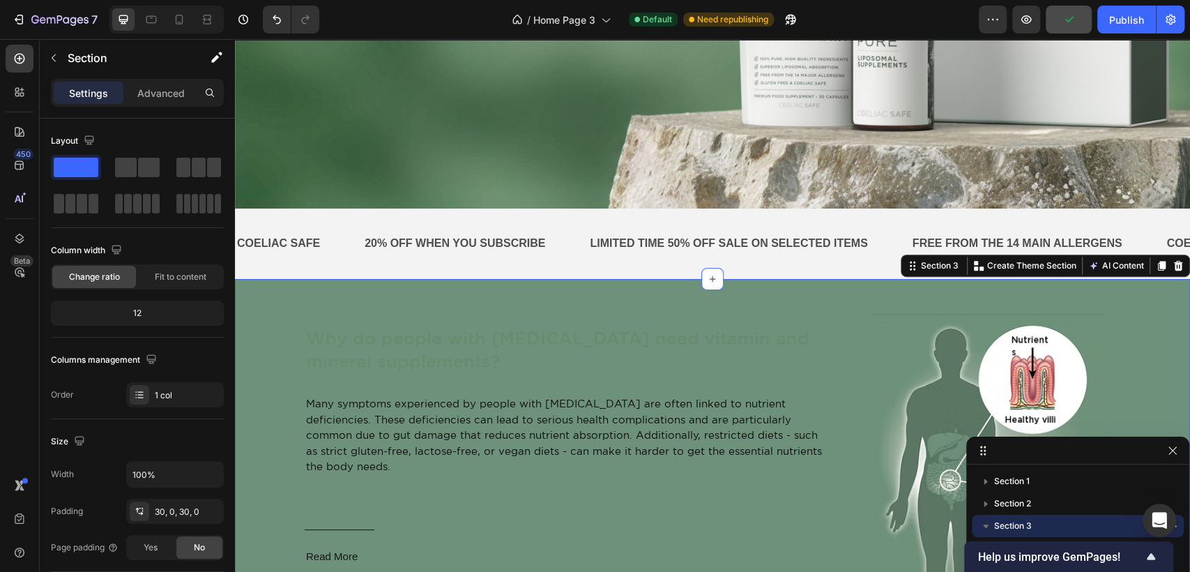
click at [601, 287] on div "Why do people with coeliac disease need vitamin and mineral supplements? Text B…" at bounding box center [712, 446] width 955 height 334
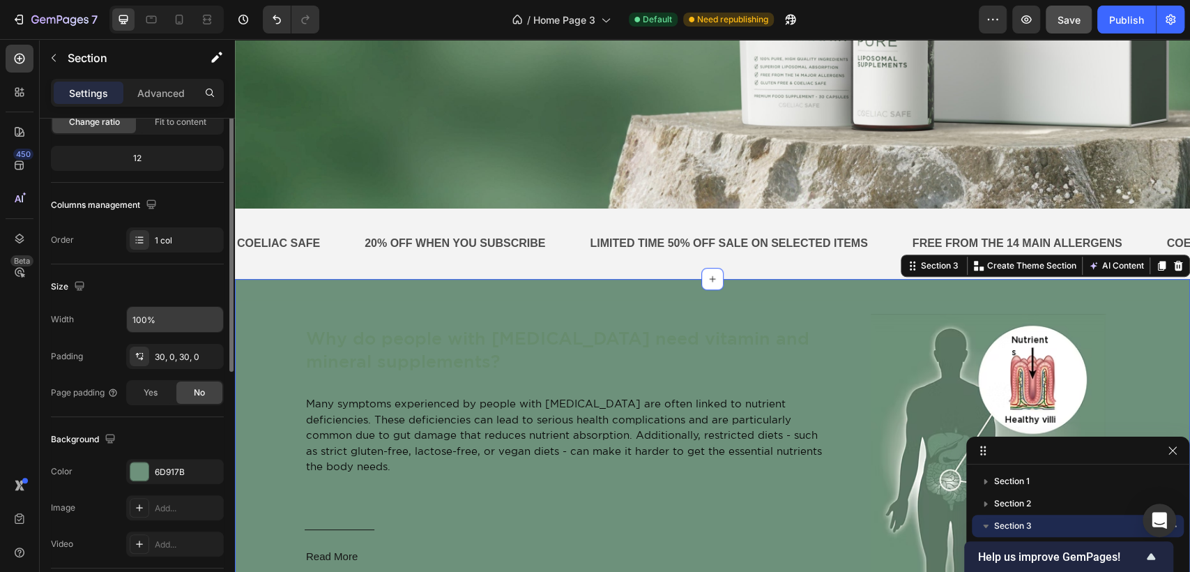
scroll to position [232, 0]
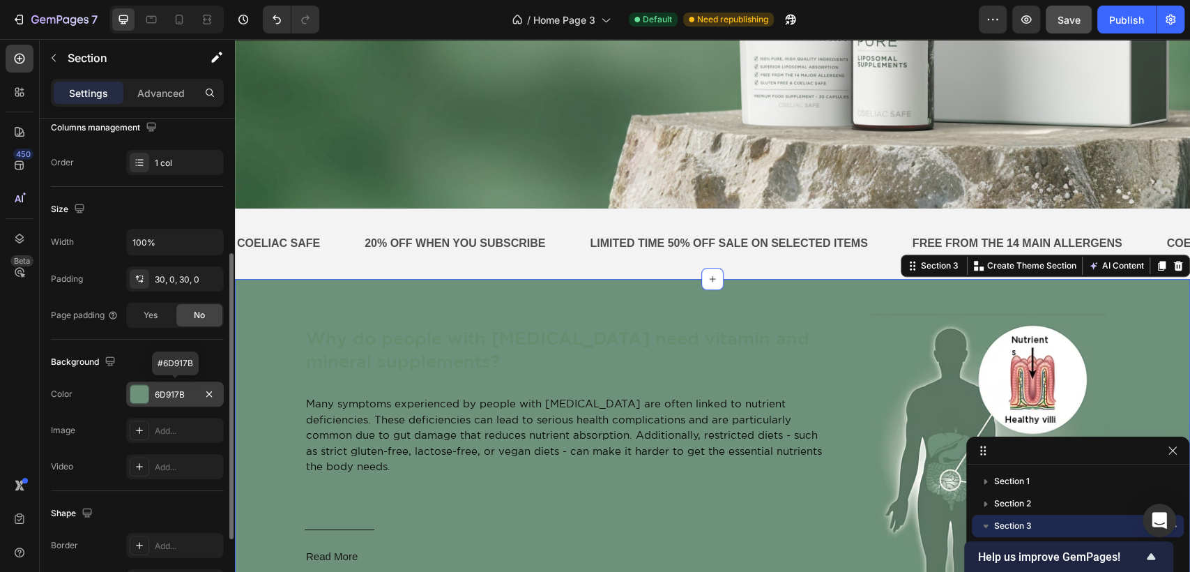
click at [142, 395] on div at bounding box center [139, 394] width 18 height 18
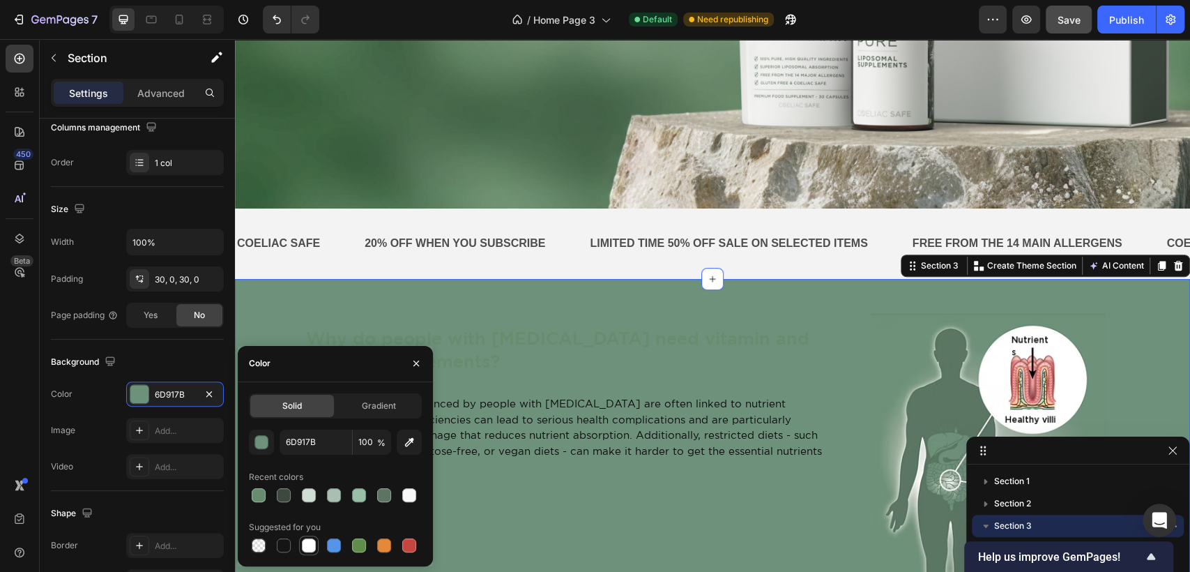
click at [307, 548] on div at bounding box center [309, 545] width 14 height 14
type input "FFFFFF"
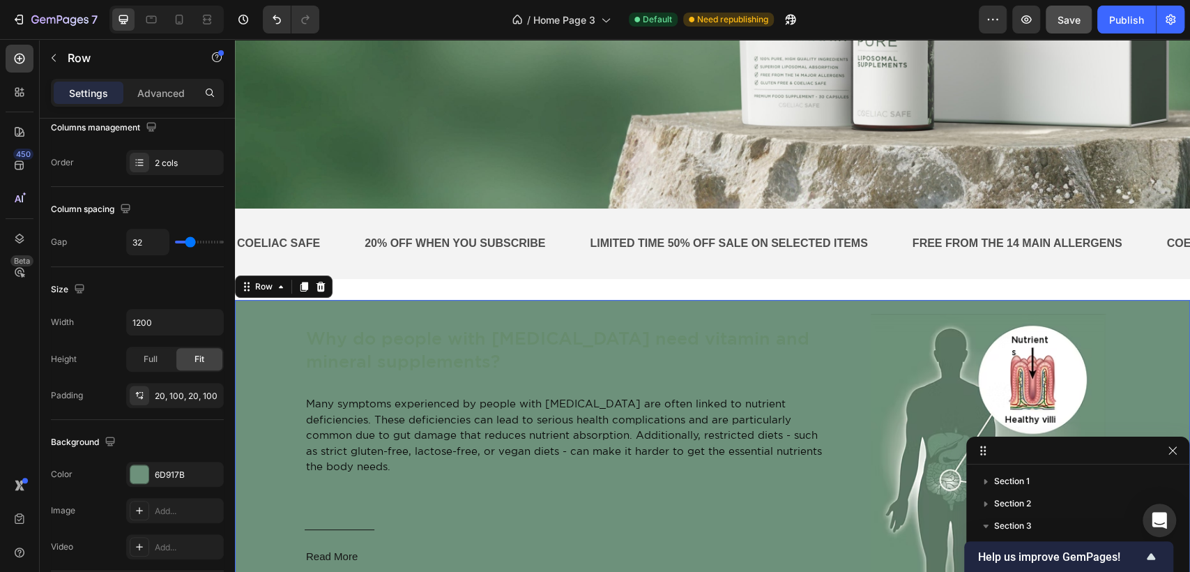
click at [1175, 319] on div "Why do people with coeliac disease need vitamin and mineral supplements? Text B…" at bounding box center [712, 446] width 955 height 292
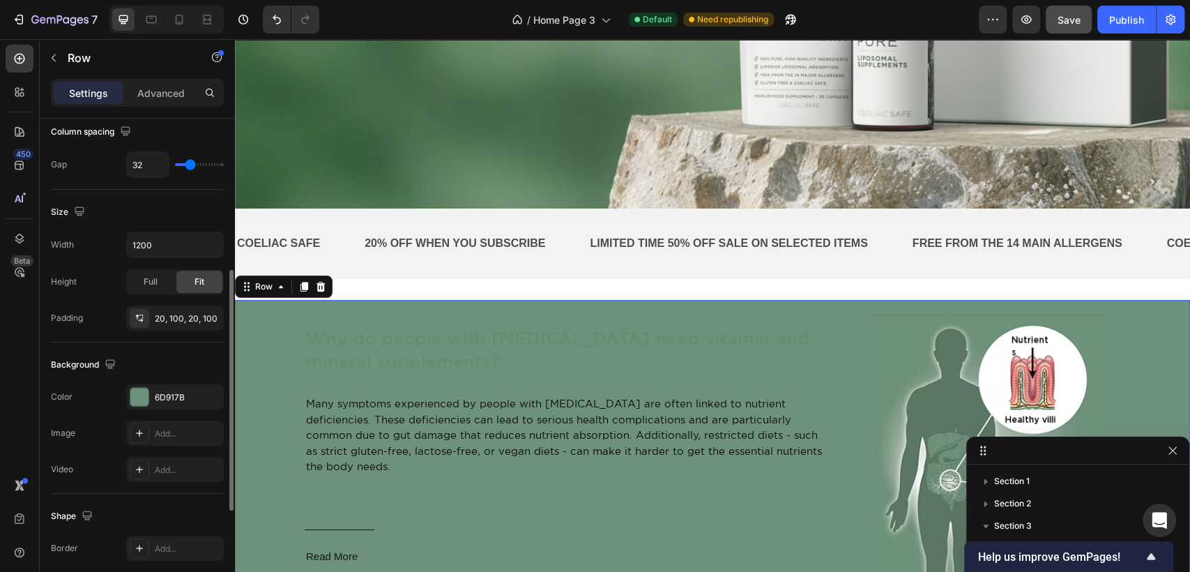
scroll to position [387, 0]
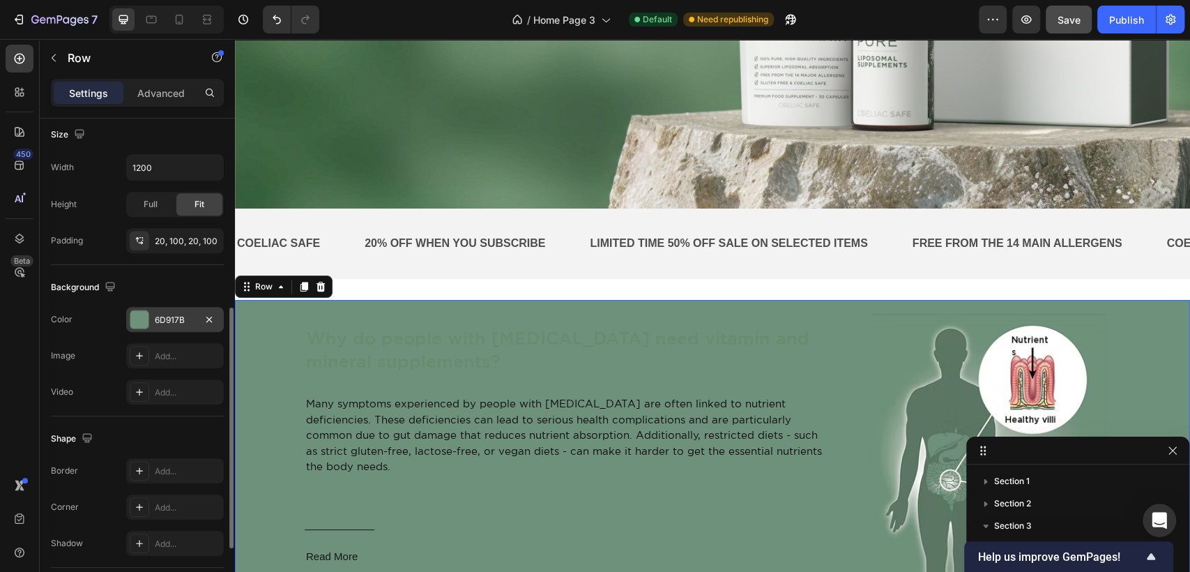
click at [146, 322] on div at bounding box center [139, 319] width 18 height 18
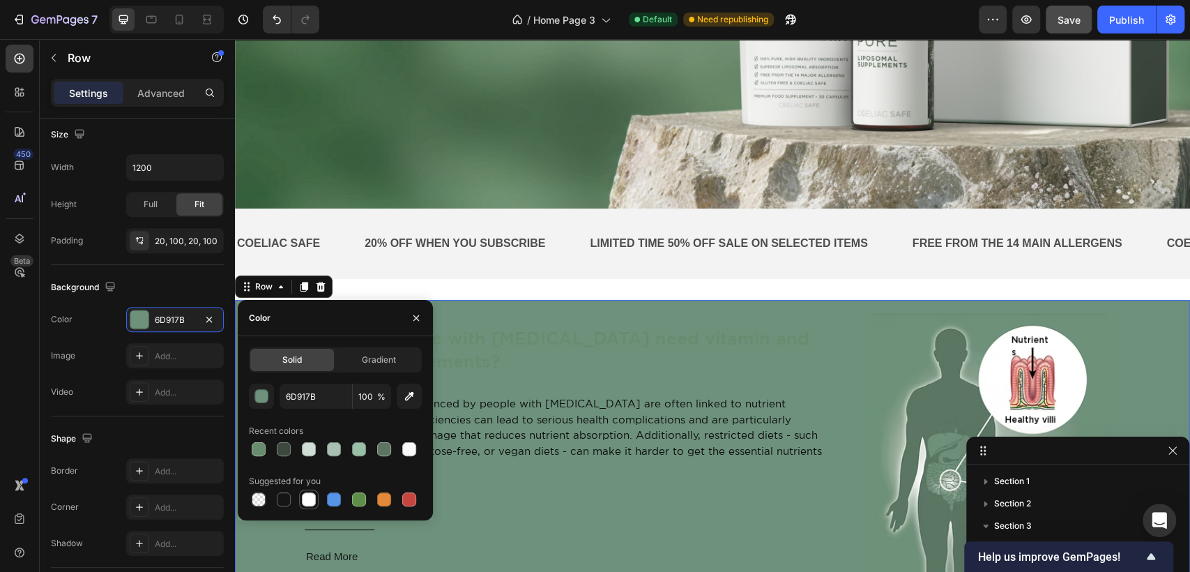
click at [307, 494] on div at bounding box center [309, 499] width 14 height 14
type input "FFFFFF"
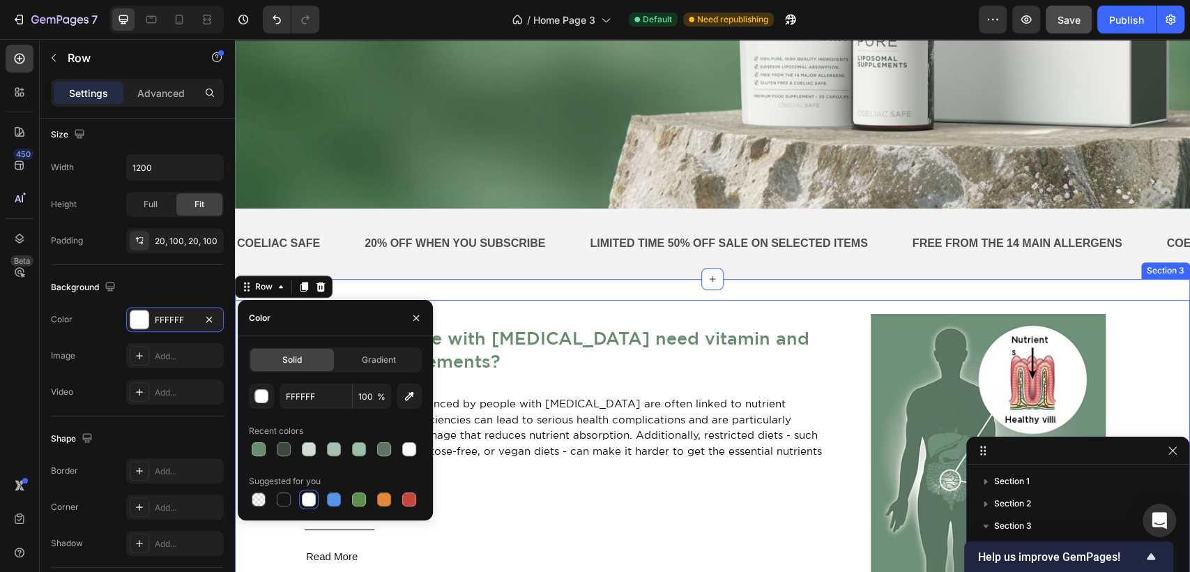
scroll to position [357, 0]
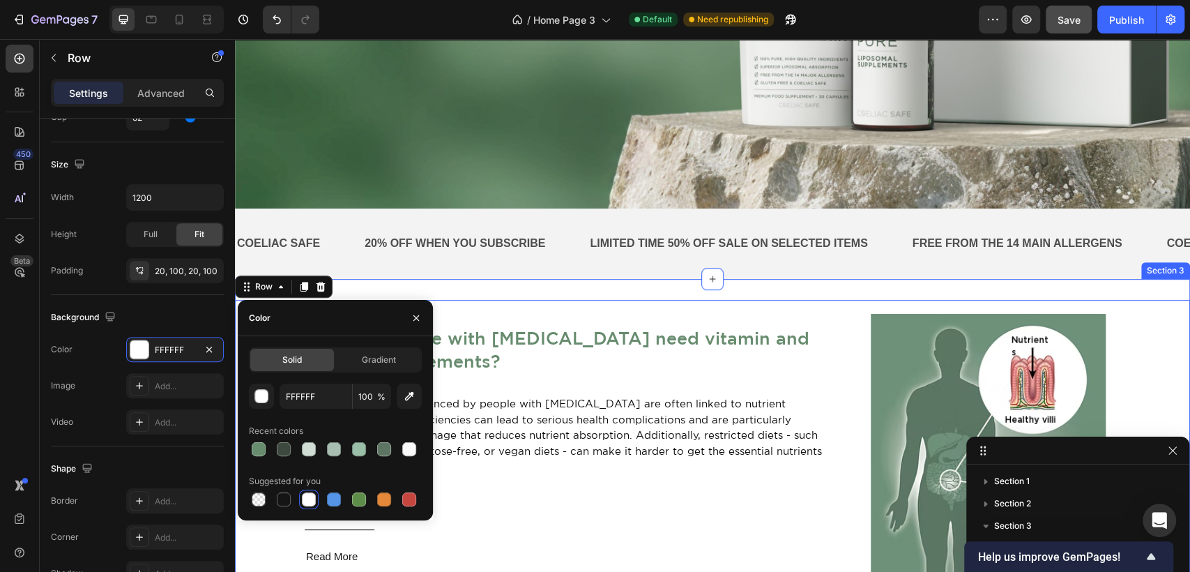
click at [1161, 291] on div "Why do people with coeliac disease need vitamin and mineral supplements? Text B…" at bounding box center [712, 446] width 955 height 334
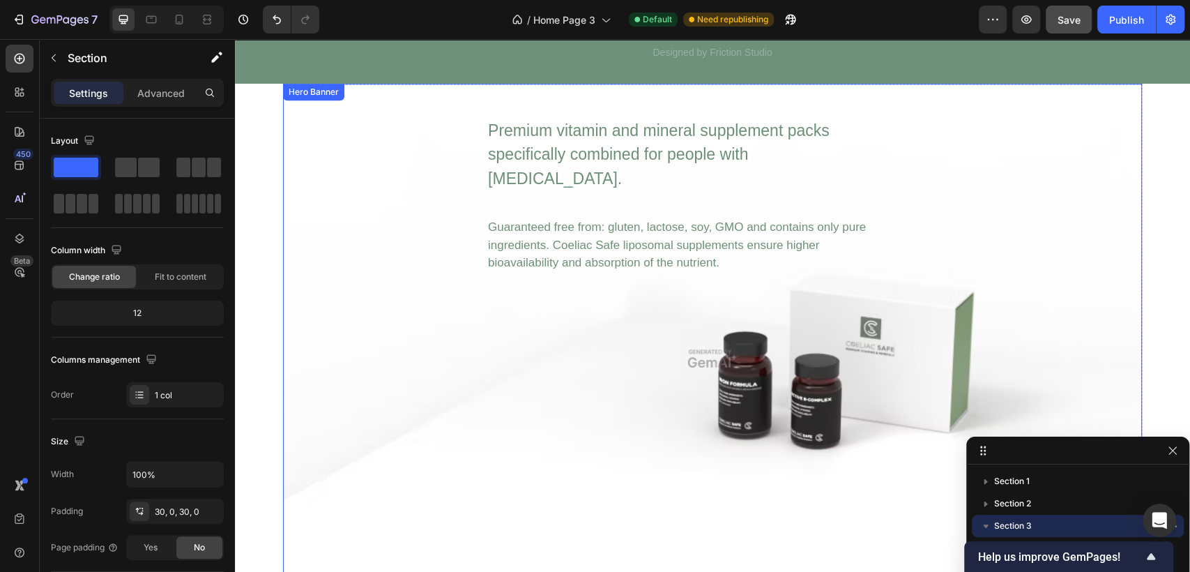
scroll to position [4570, 0]
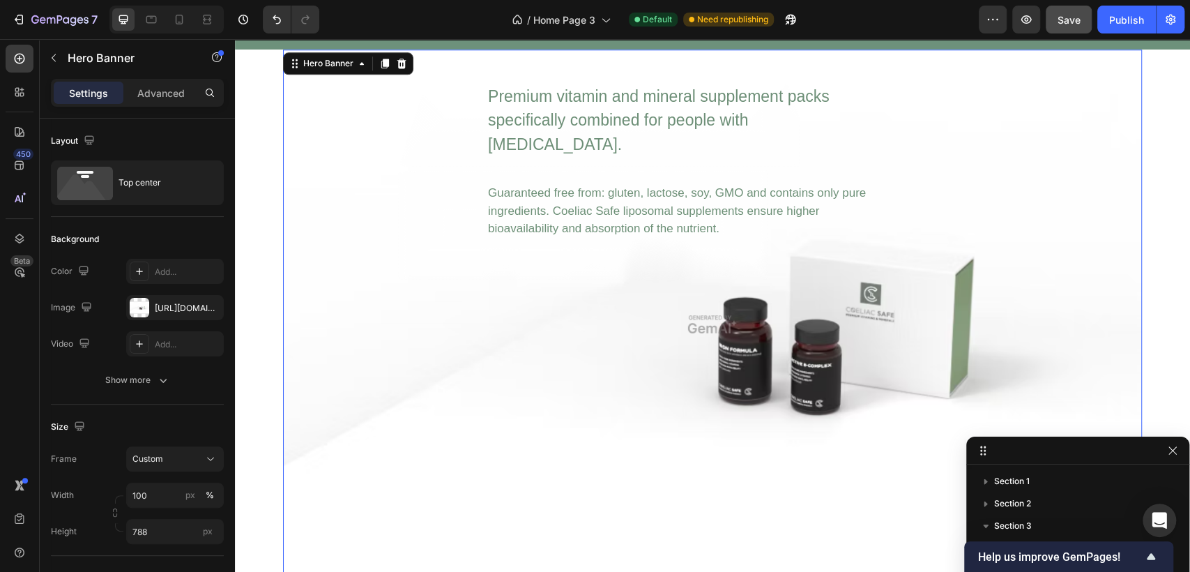
click at [960, 214] on div "Premium vitamin and mineral supplement packs specifically combined for people w…" at bounding box center [712, 144] width 837 height 190
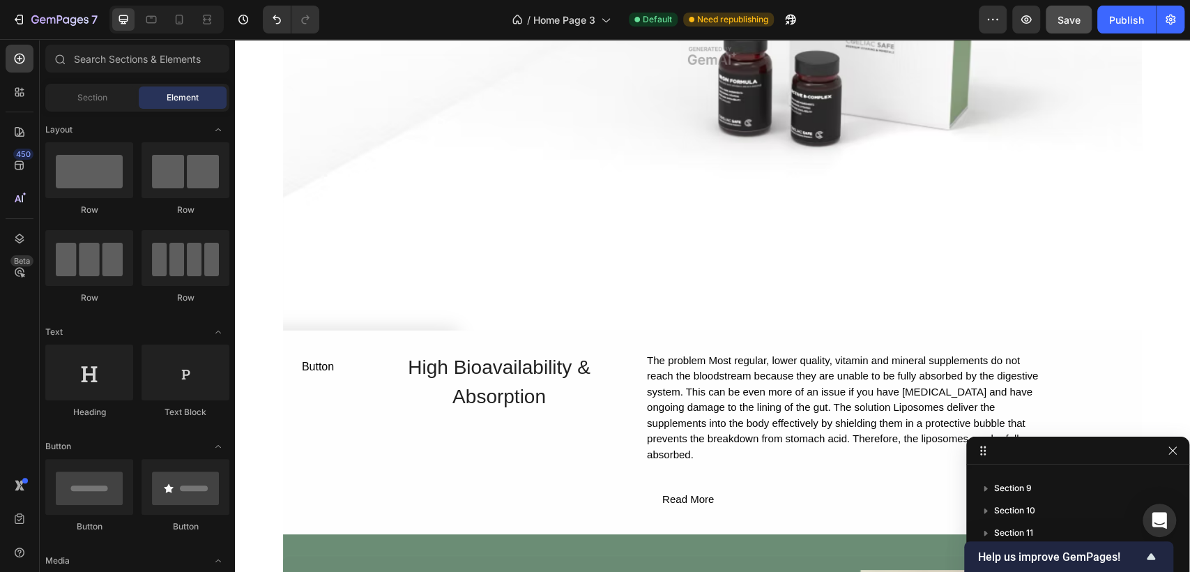
scroll to position [4880, 0]
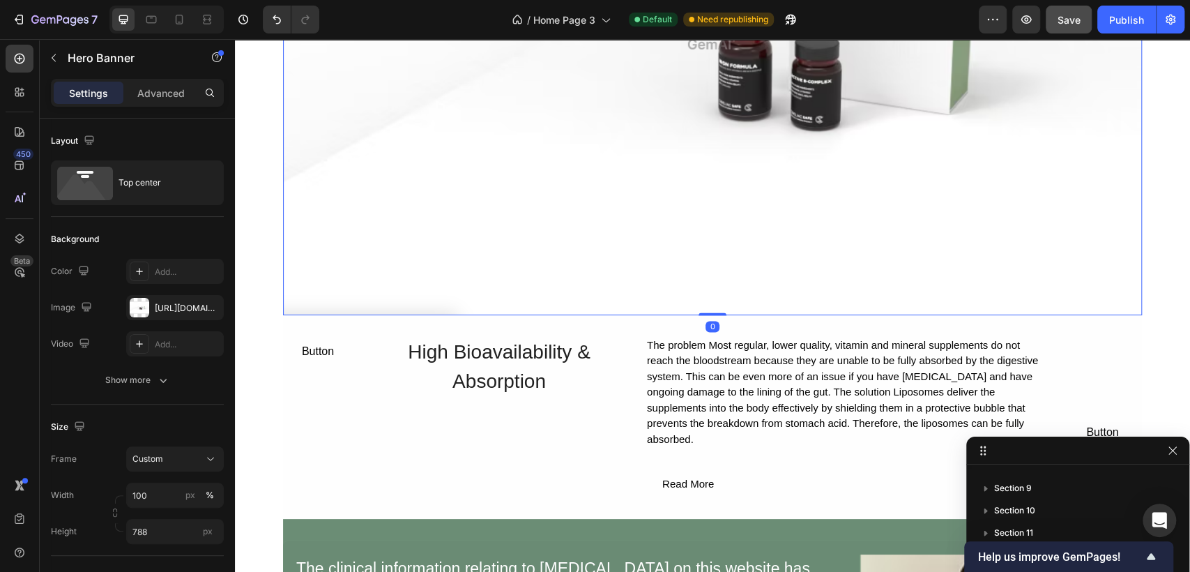
click at [296, 287] on div "Overlay" at bounding box center [712, 40] width 859 height 549
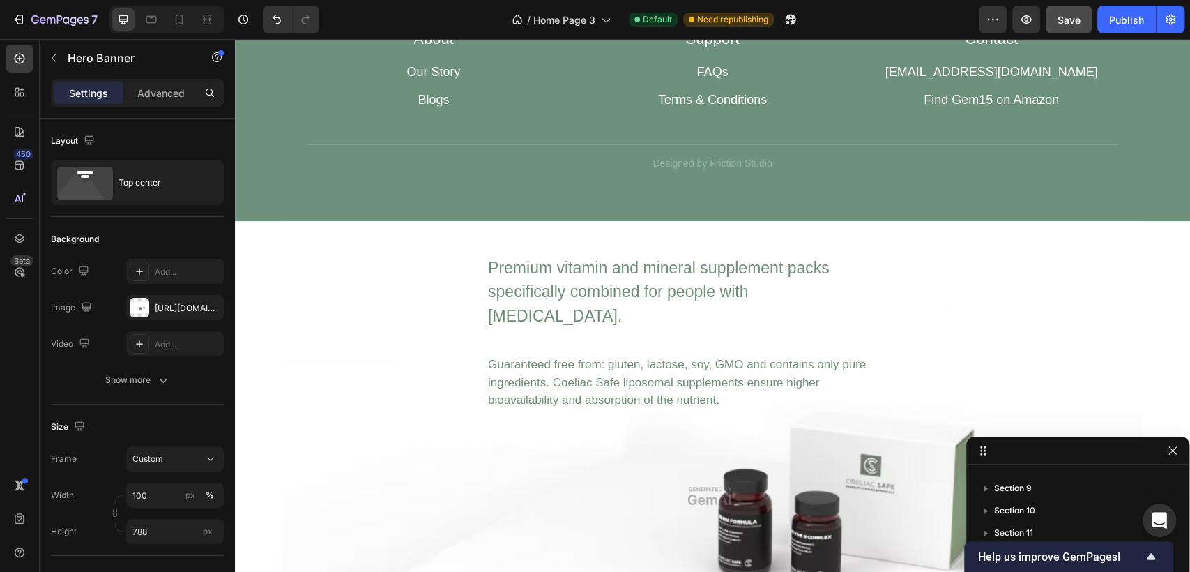
scroll to position [4526, 0]
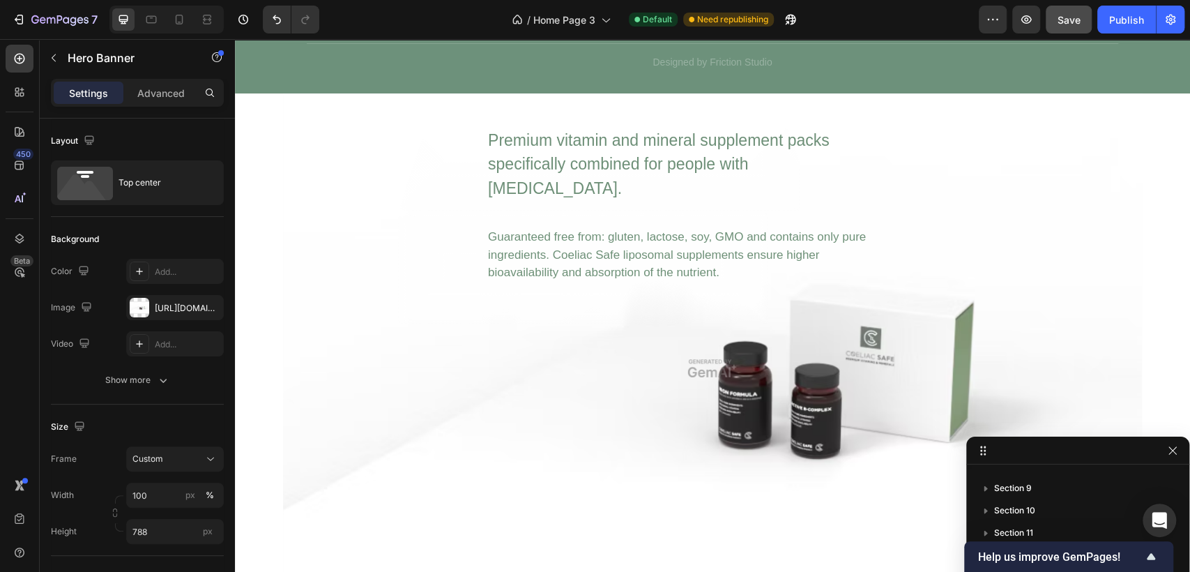
click at [390, 280] on div "Premium vitamin and mineral supplement packs specifically combined for people w…" at bounding box center [712, 188] width 837 height 190
click at [648, 404] on div "Overlay" at bounding box center [712, 367] width 859 height 549
click at [542, 137] on div "Premium vitamin and mineral supplement packs specifically combined for people w…" at bounding box center [712, 188] width 837 height 190
click at [534, 202] on div "Premium vitamin and mineral supplement packs specifically combined for people w…" at bounding box center [680, 164] width 387 height 75
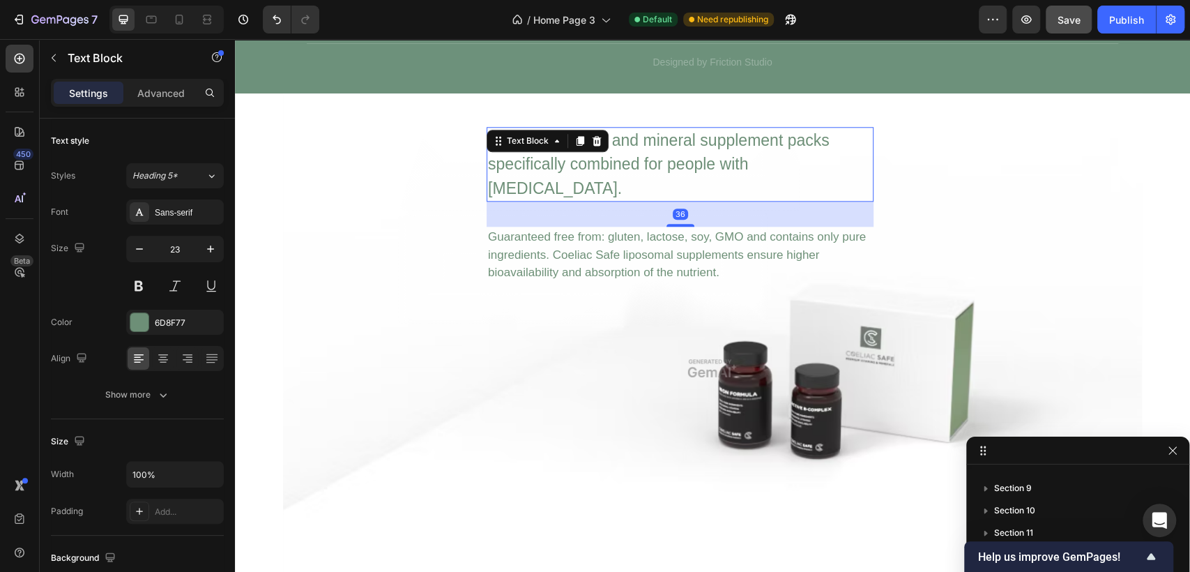
scroll to position [372, 0]
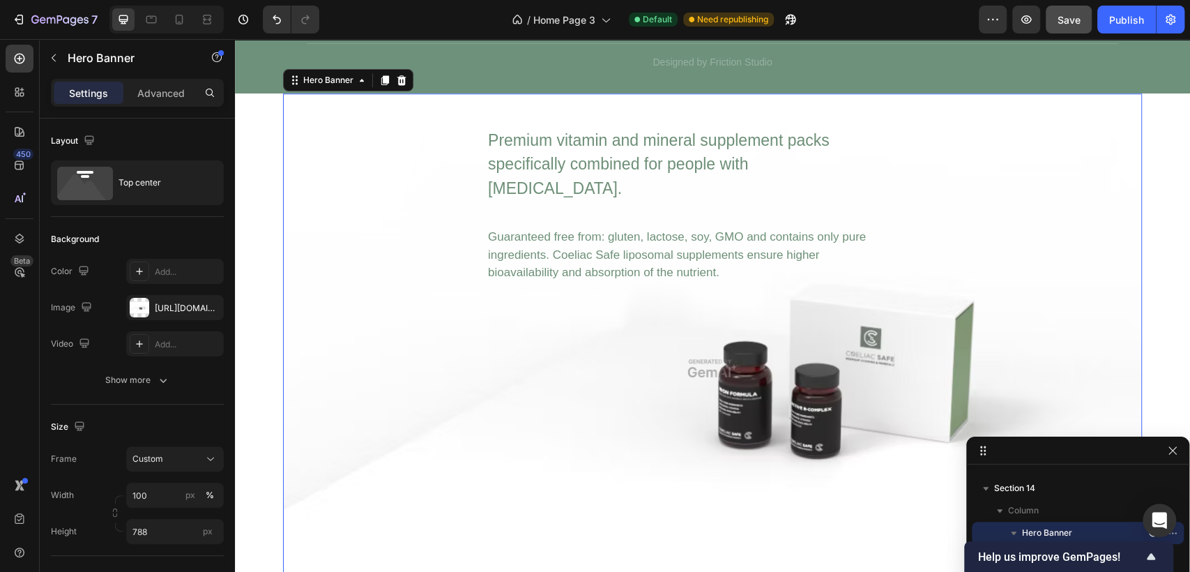
click at [368, 246] on div "Premium vitamin and mineral supplement packs specifically combined for people w…" at bounding box center [712, 188] width 837 height 190
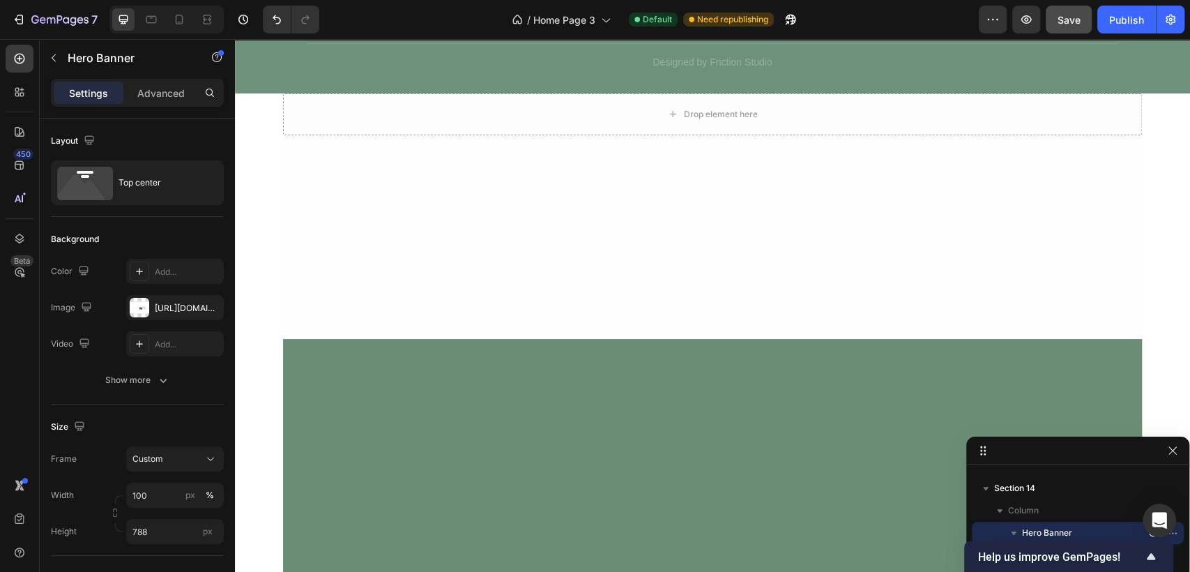
scroll to position [255, 0]
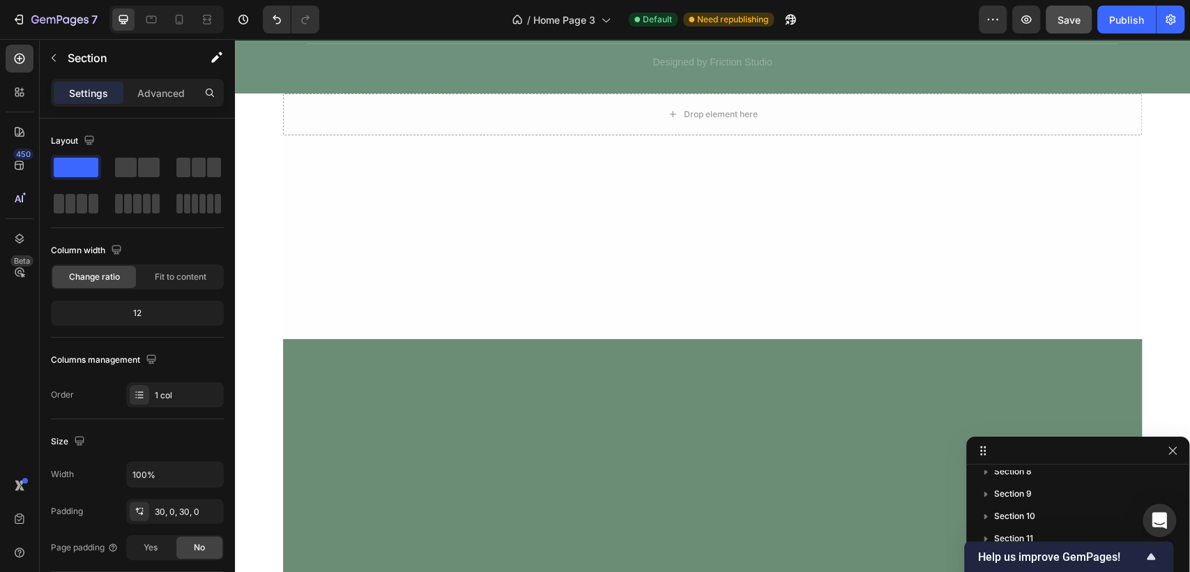
click at [575, 223] on div at bounding box center [712, 237] width 859 height 204
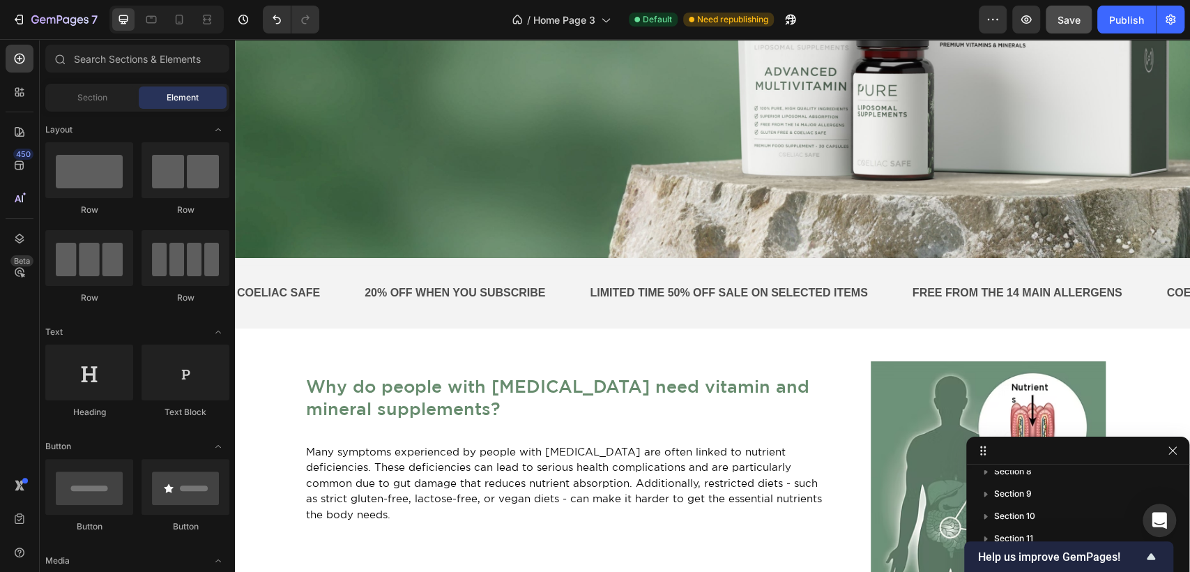
scroll to position [0, 0]
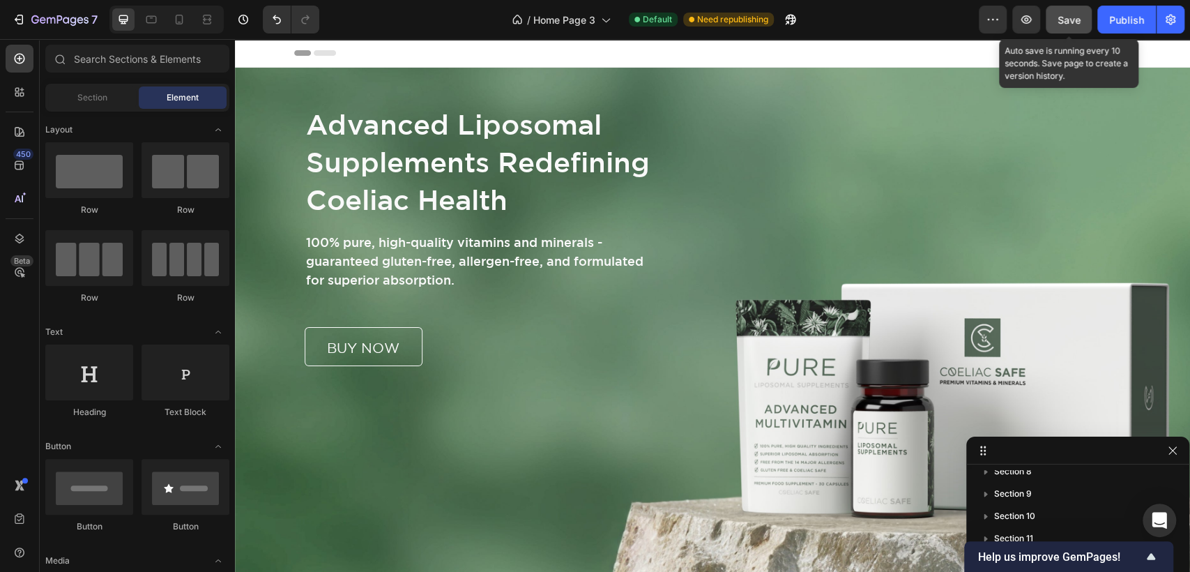
click at [1074, 8] on button "Save" at bounding box center [1069, 20] width 46 height 28
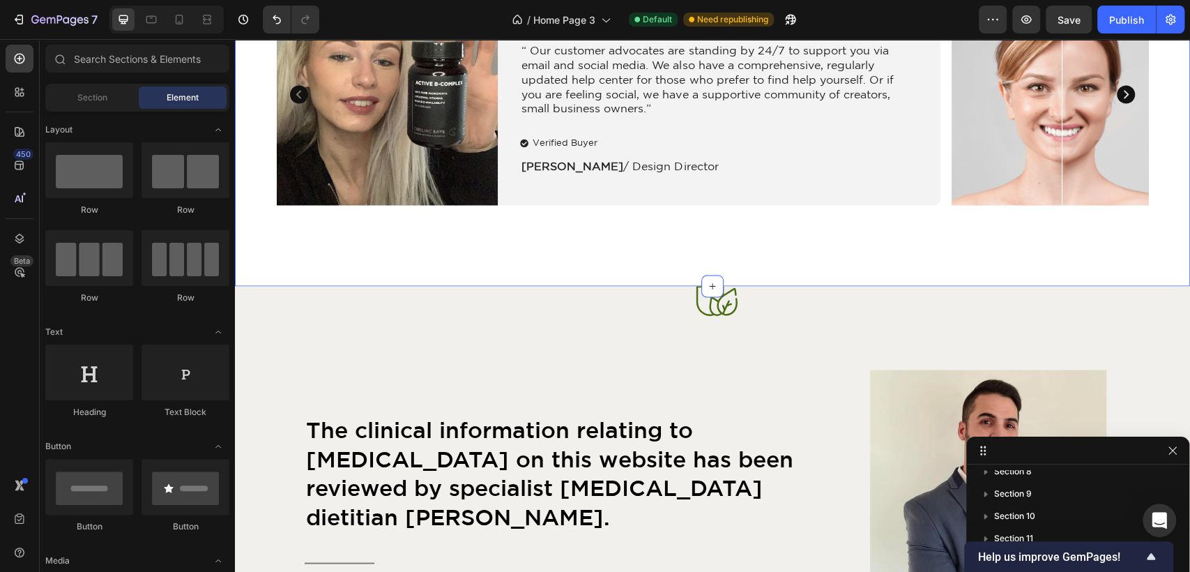
scroll to position [1626, 0]
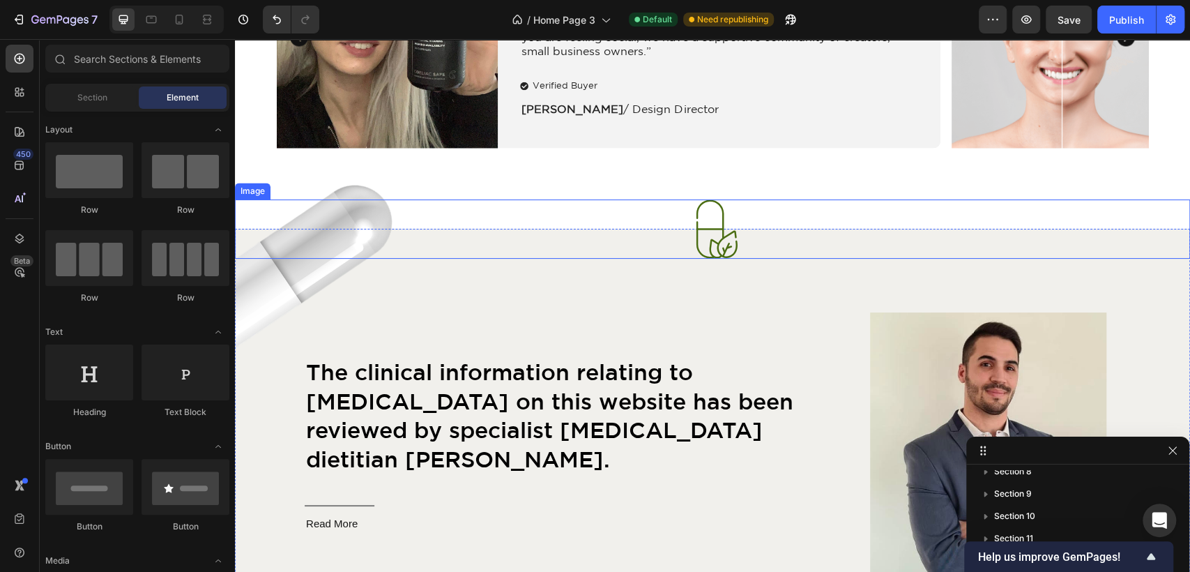
click at [713, 248] on img at bounding box center [712, 228] width 59 height 59
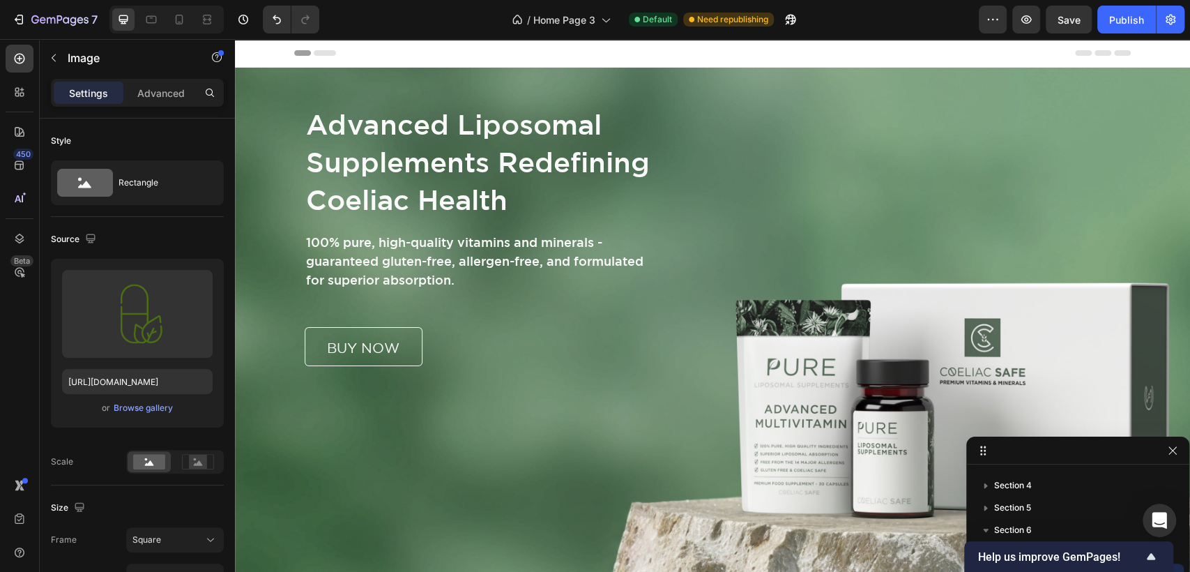
scroll to position [0, 0]
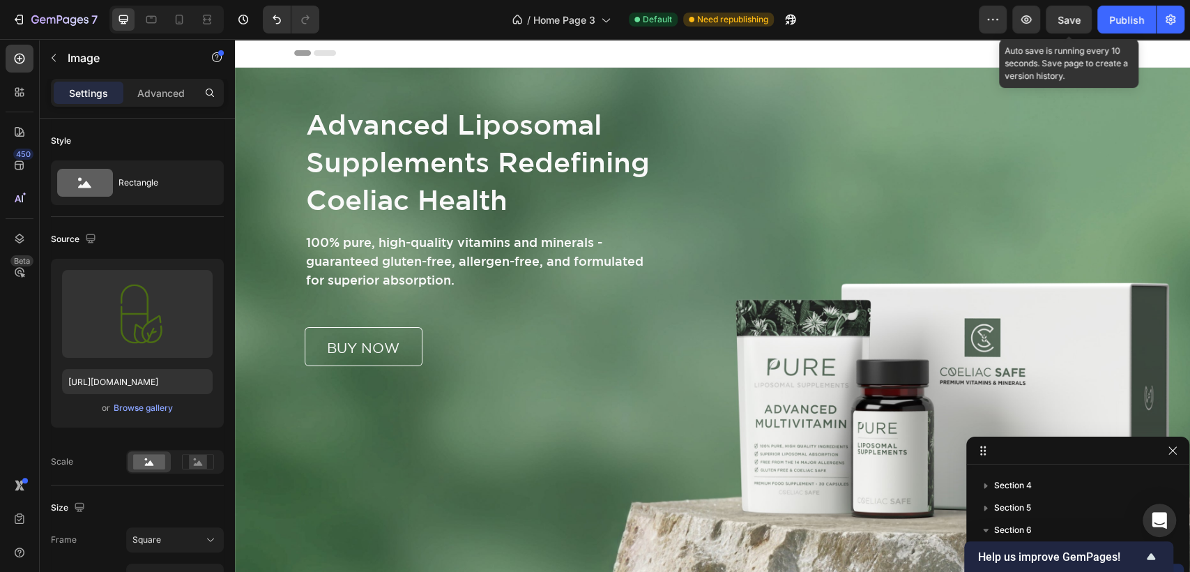
click at [1080, 22] on span "Save" at bounding box center [1069, 20] width 23 height 12
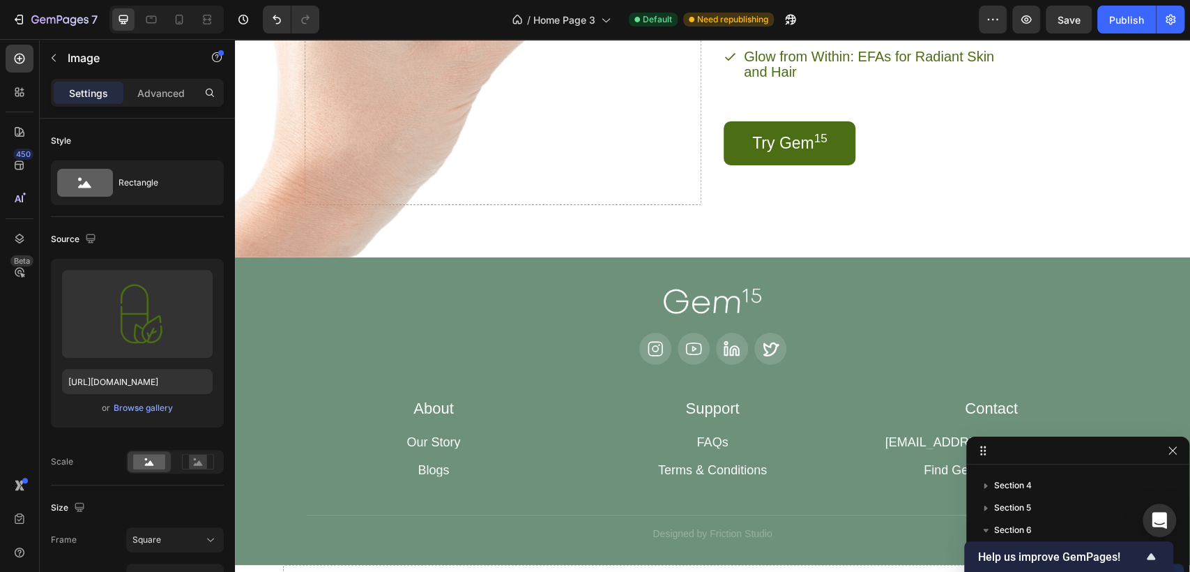
scroll to position [4027, 0]
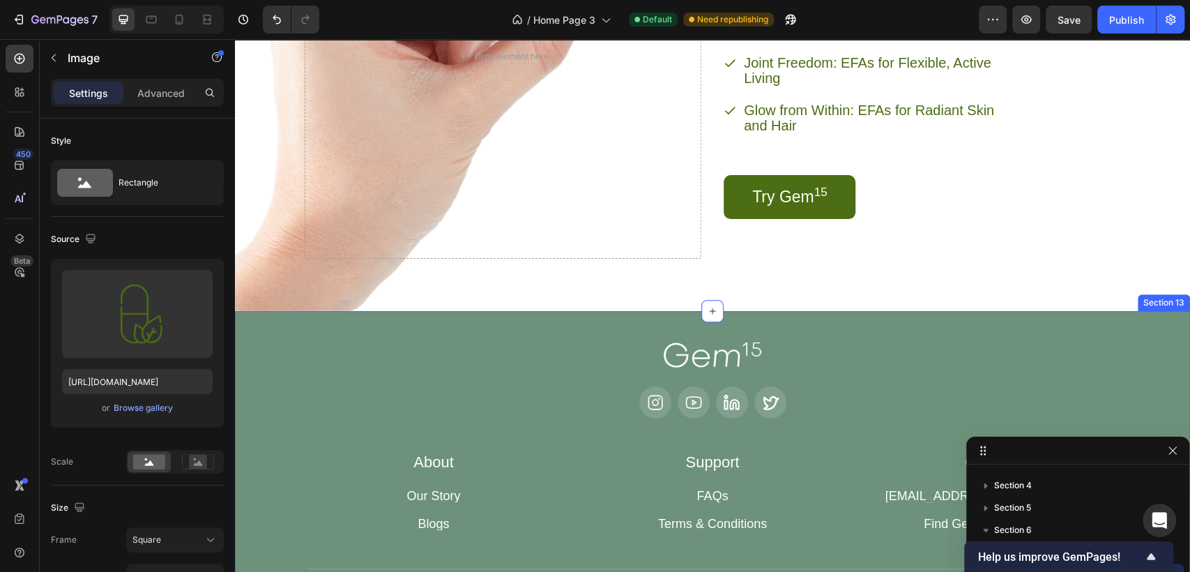
click at [447, 321] on div "Image Icon Icon Icon Icon Row About Accordion Support Accordion Contact Accordi…" at bounding box center [712, 464] width 955 height 307
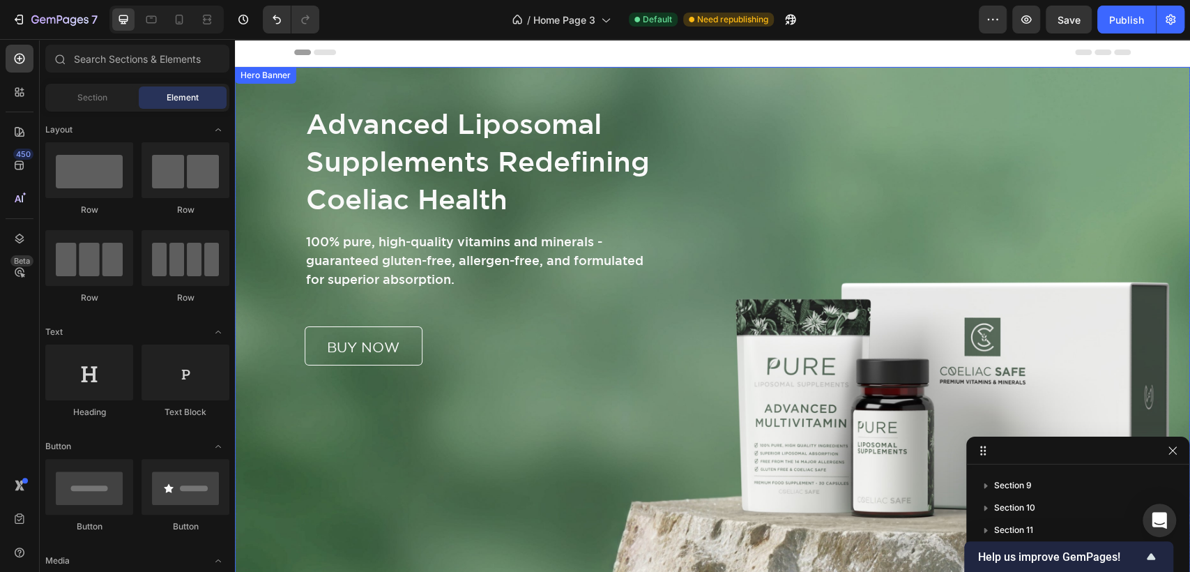
scroll to position [0, 0]
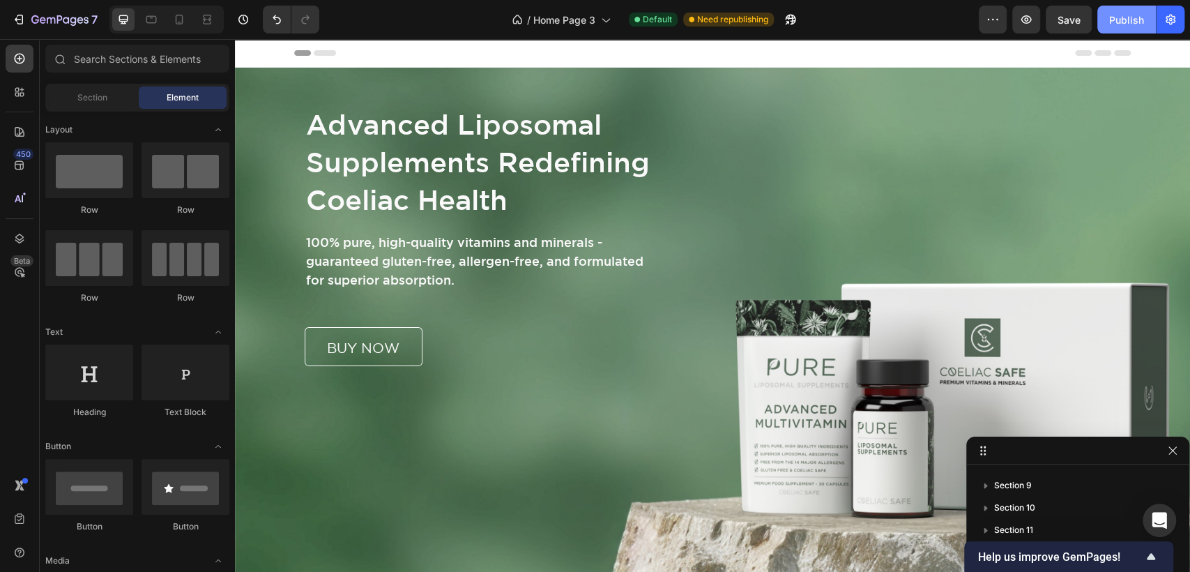
click at [1142, 22] on div "Publish" at bounding box center [1126, 20] width 35 height 15
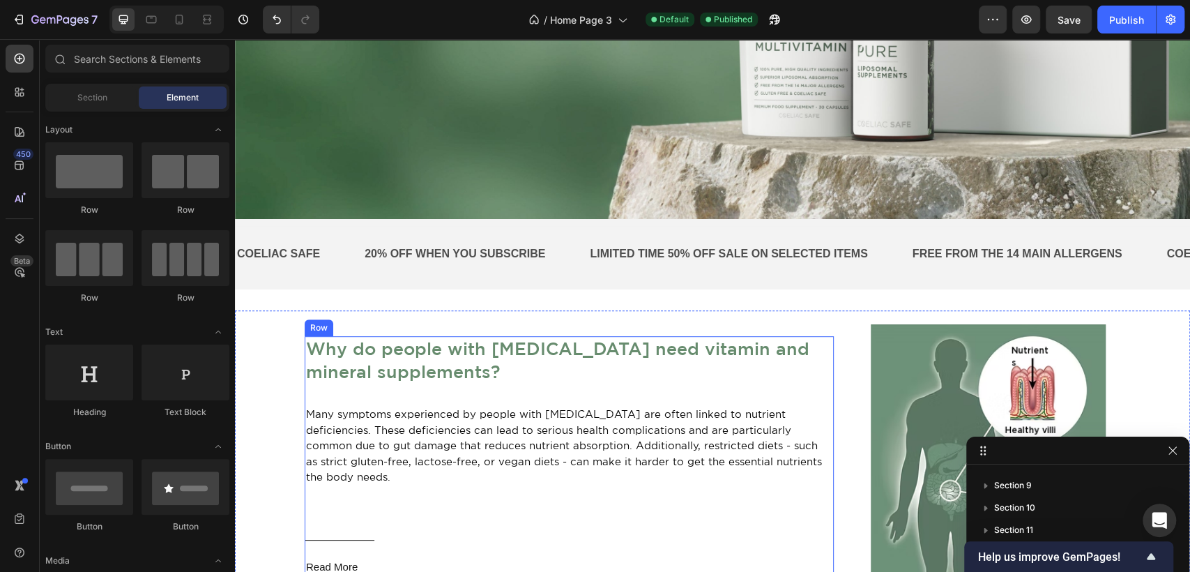
scroll to position [232, 0]
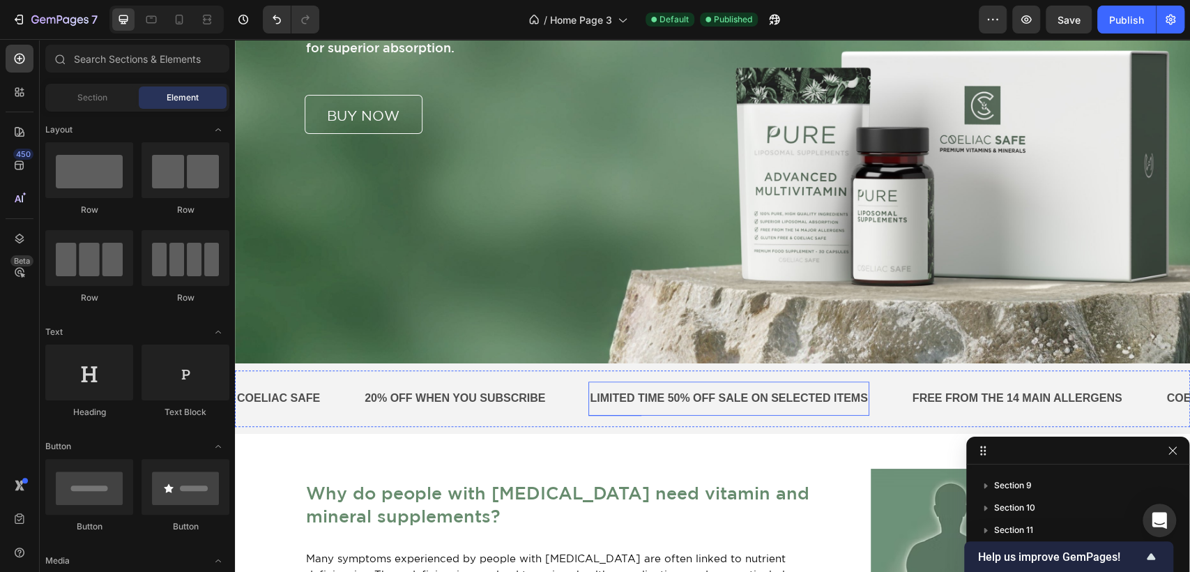
click at [623, 399] on p "LIMITED TIME 50% OFF SALE ON SELECTED ITEMS" at bounding box center [728, 398] width 277 height 20
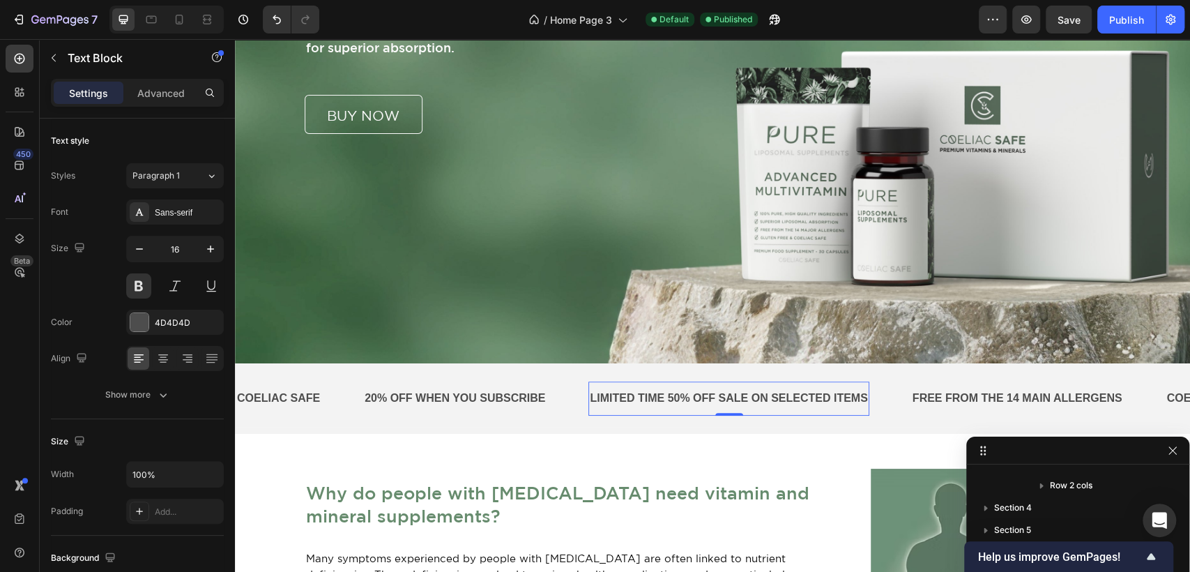
scroll to position [107, 0]
click at [480, 403] on p "20% OFF WHEN YOU SUBSCRIBE" at bounding box center [455, 398] width 181 height 20
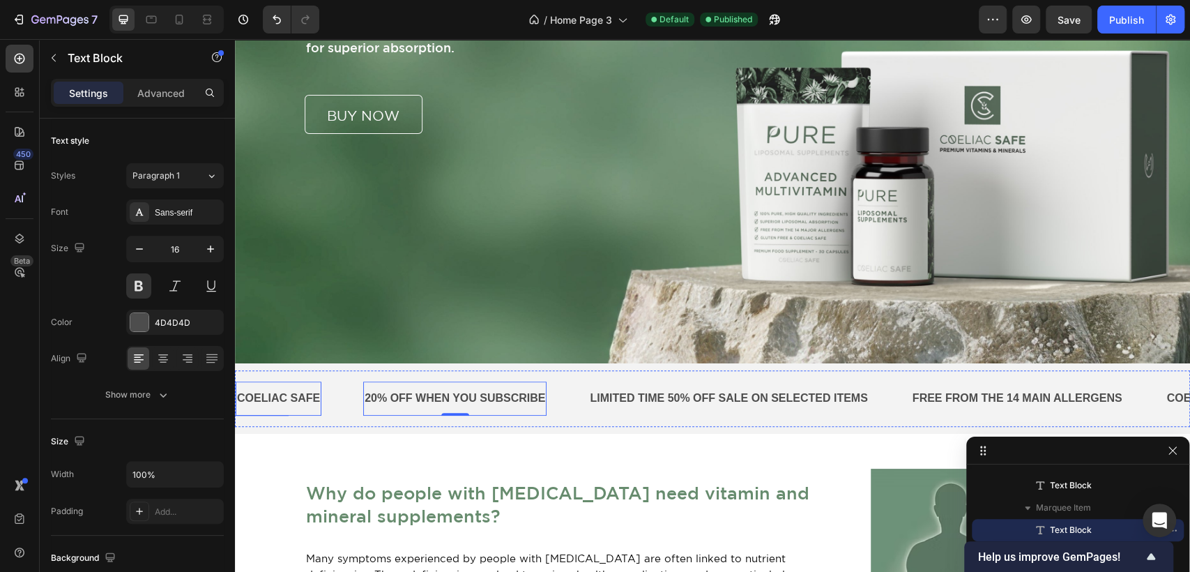
click at [302, 399] on p "COELIAC SAFE" at bounding box center [278, 398] width 83 height 20
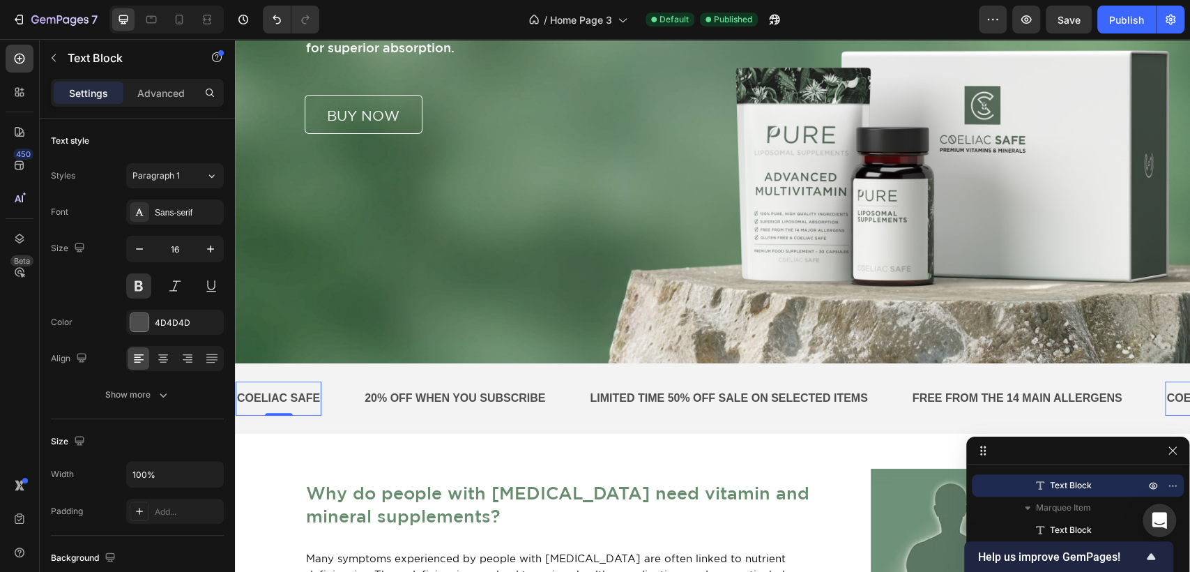
click at [302, 399] on p "COELIAC SAFE" at bounding box center [278, 398] width 83 height 20
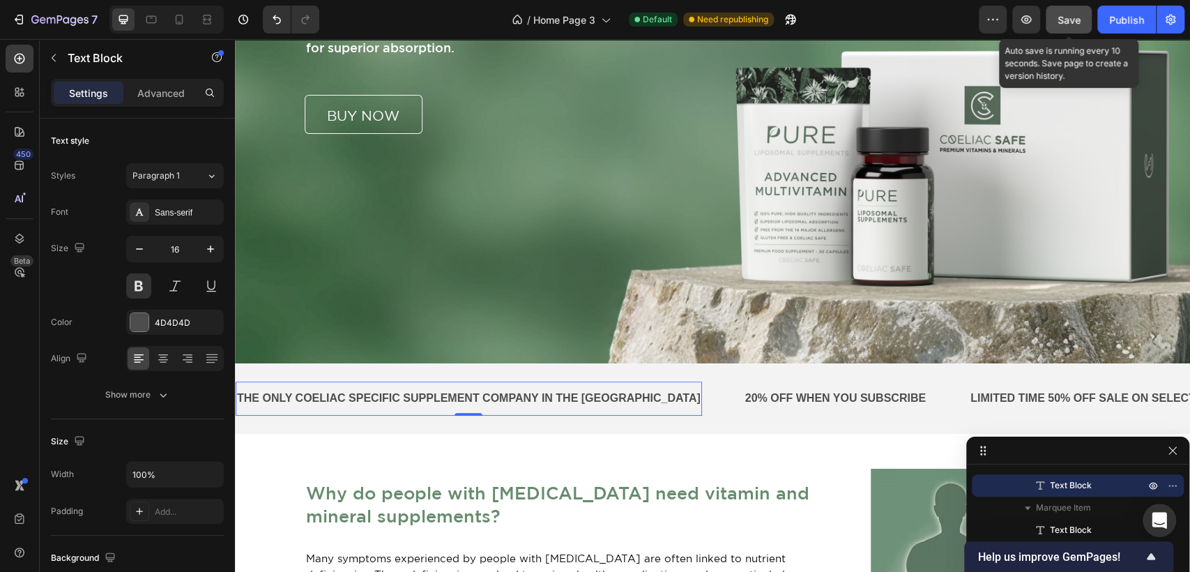
click at [1057, 18] on button "Save" at bounding box center [1069, 20] width 46 height 28
click at [1058, 10] on button "Save" at bounding box center [1069, 20] width 46 height 28
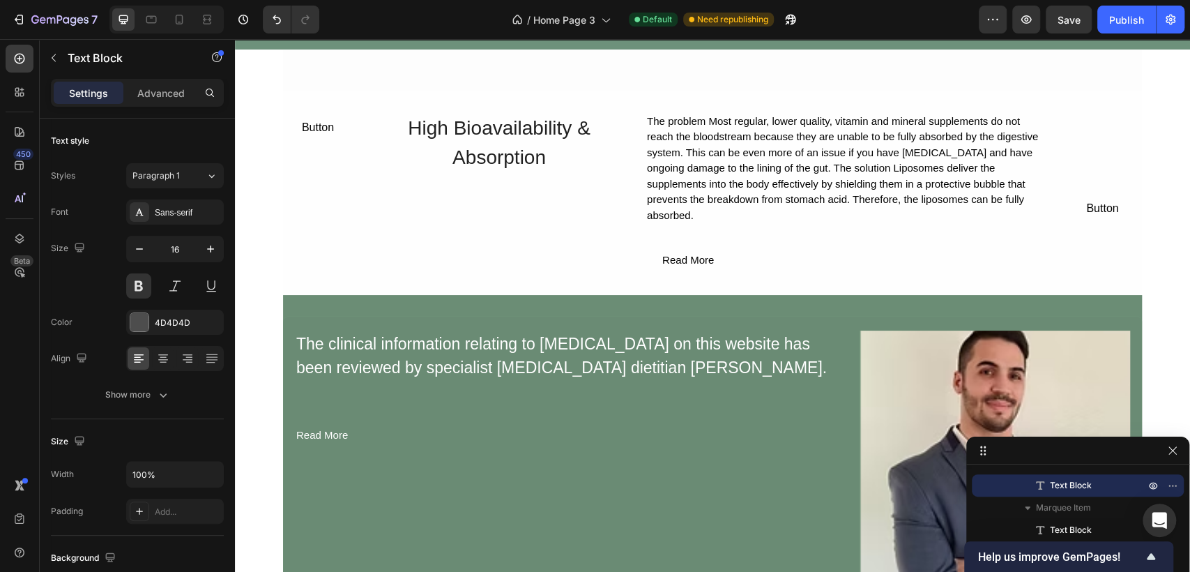
scroll to position [4870, 0]
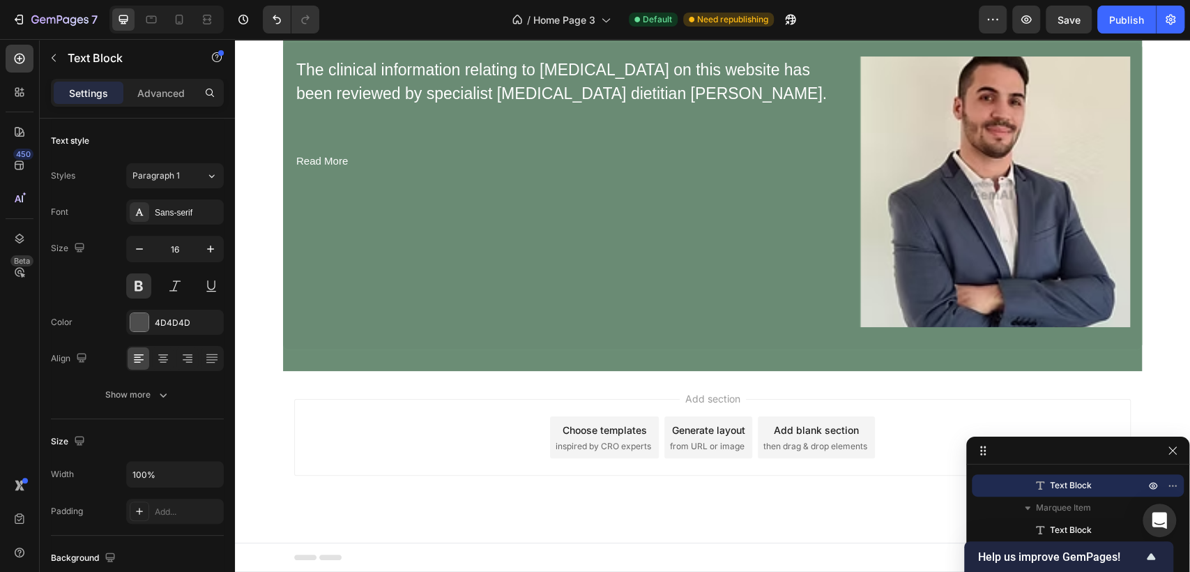
click at [952, 402] on div "Add section Choose templates inspired by CRO experts Generate layout from URL o…" at bounding box center [712, 437] width 837 height 77
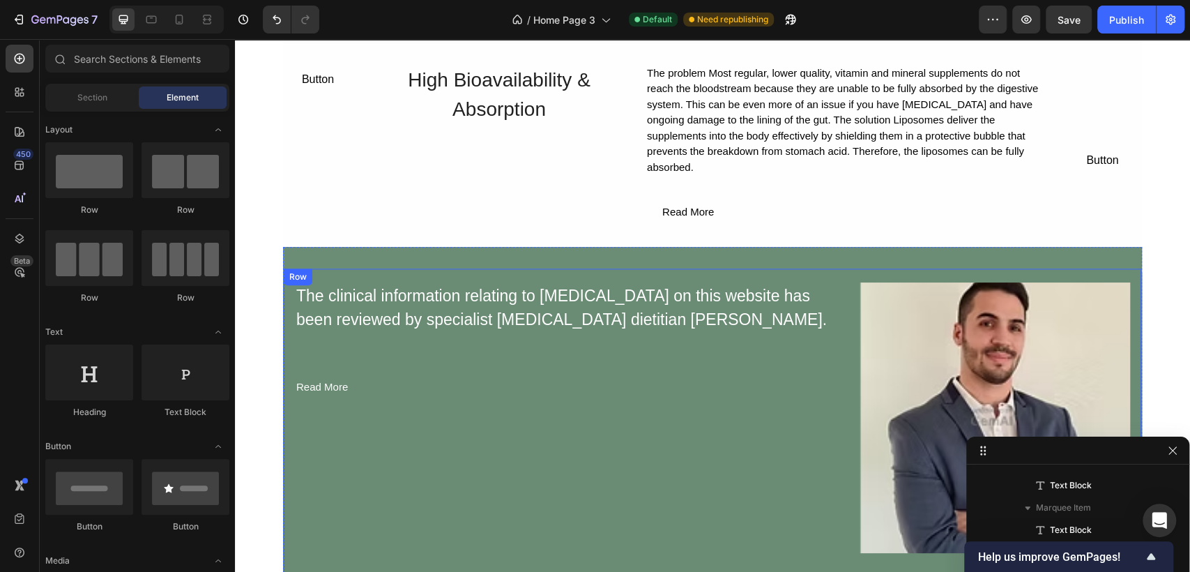
scroll to position [4638, 0]
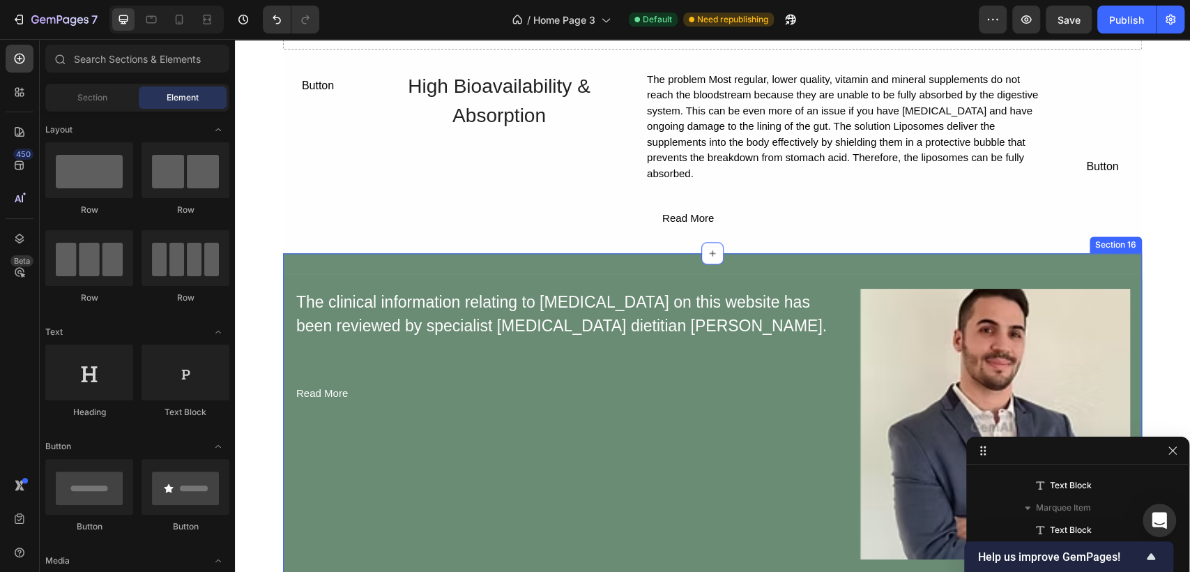
click at [1113, 259] on div "The clinical information relating to coeliac disease on this website has been r…" at bounding box center [712, 428] width 859 height 351
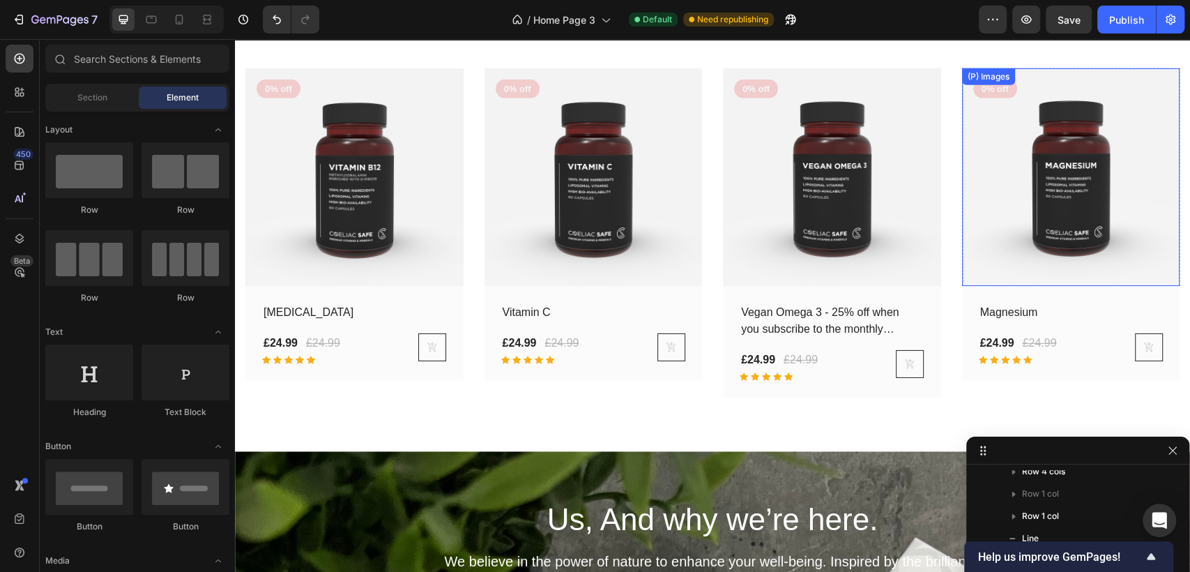
scroll to position [2971, 0]
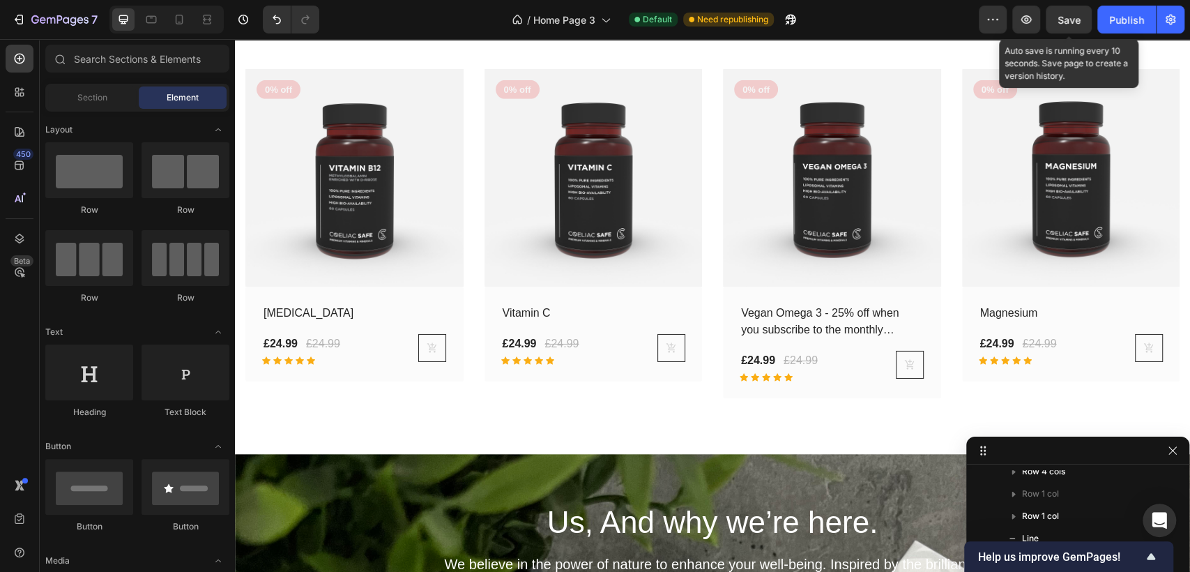
click at [1065, 13] on div "Save" at bounding box center [1069, 20] width 23 height 15
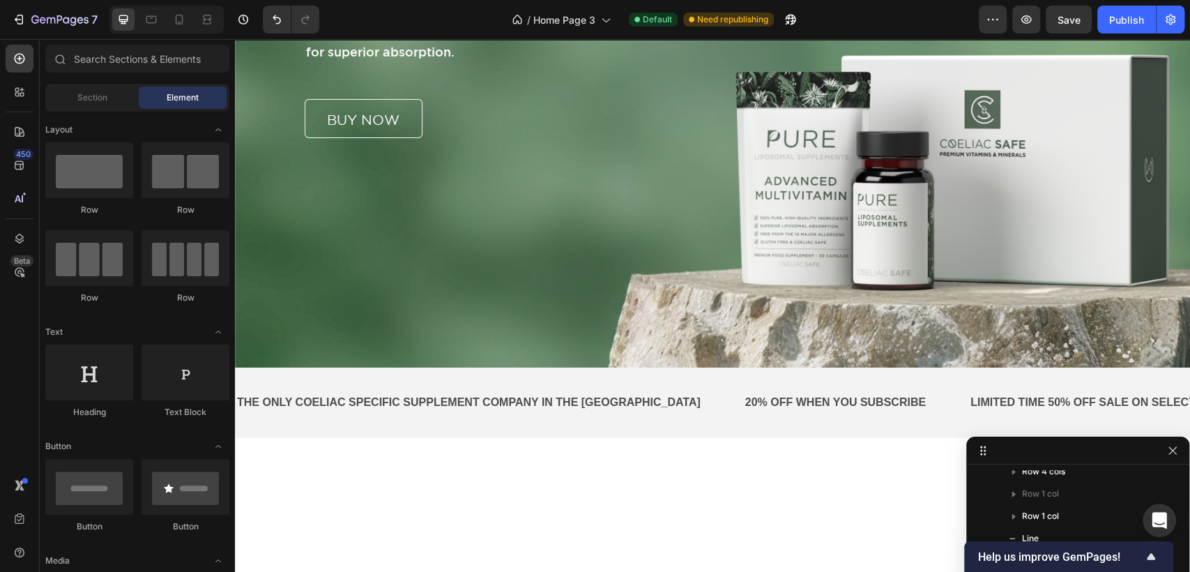
scroll to position [0, 0]
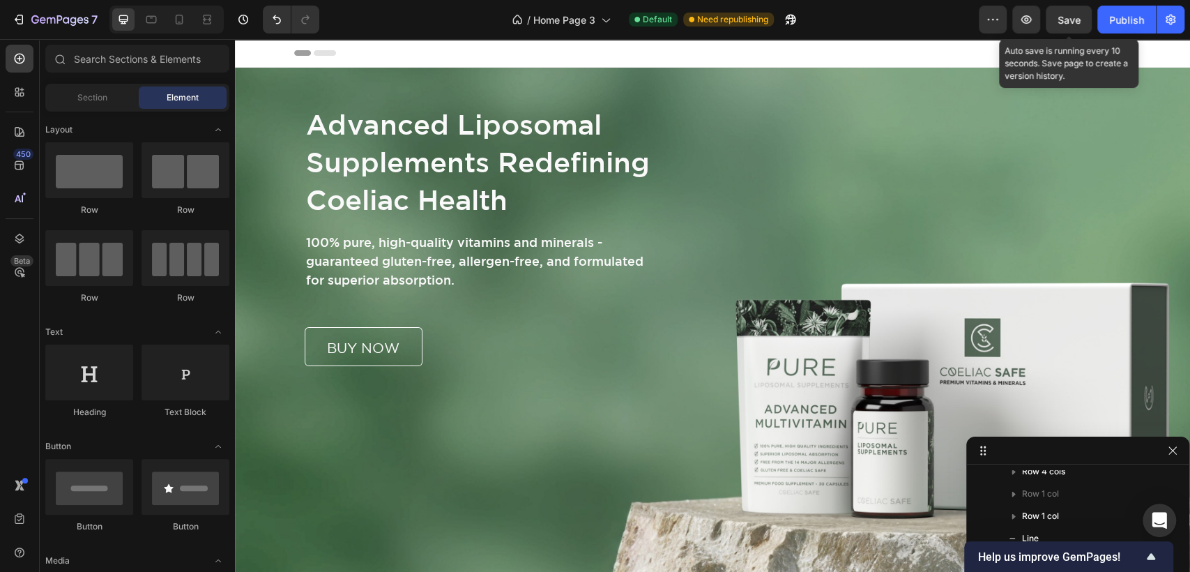
click at [1060, 15] on span "Save" at bounding box center [1069, 20] width 23 height 12
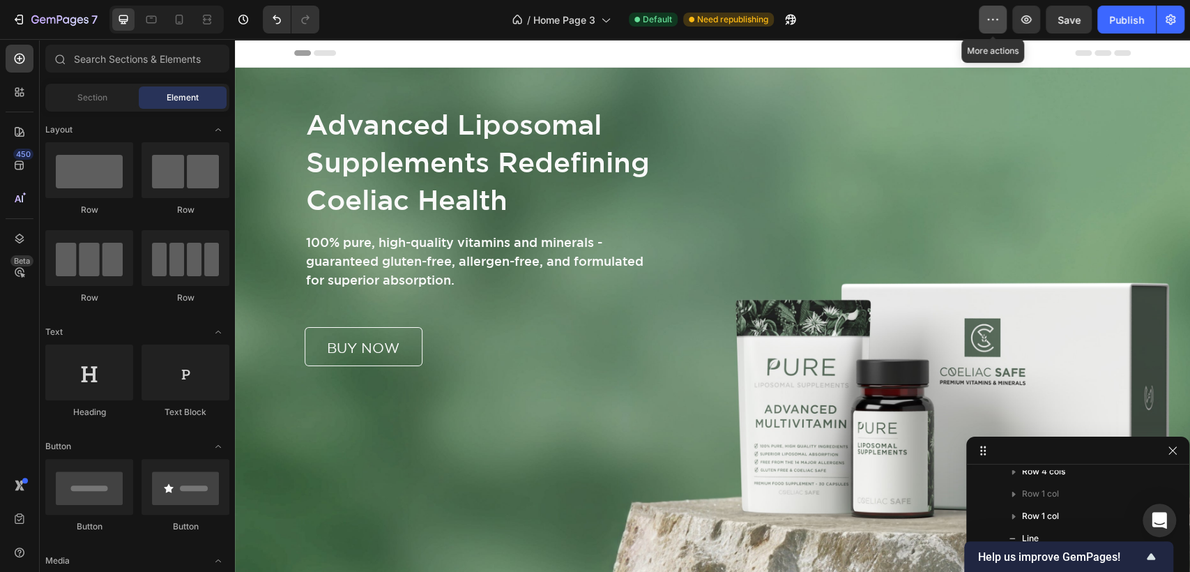
click at [989, 15] on icon "button" at bounding box center [993, 20] width 14 height 14
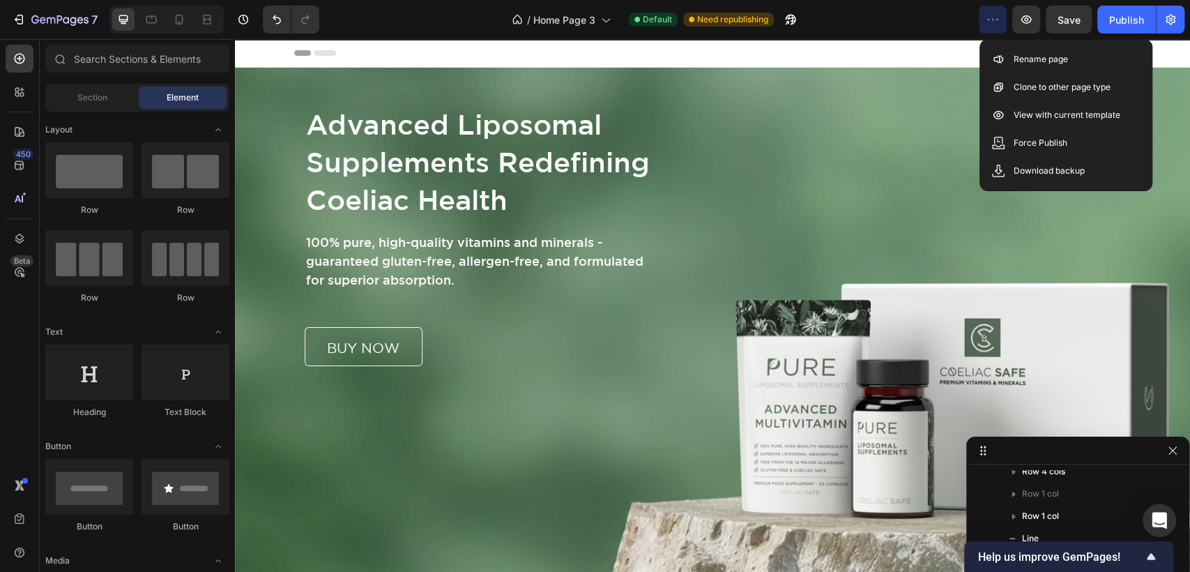
click at [953, 24] on div "/ Home Page 3 Default Need republishing" at bounding box center [654, 20] width 648 height 28
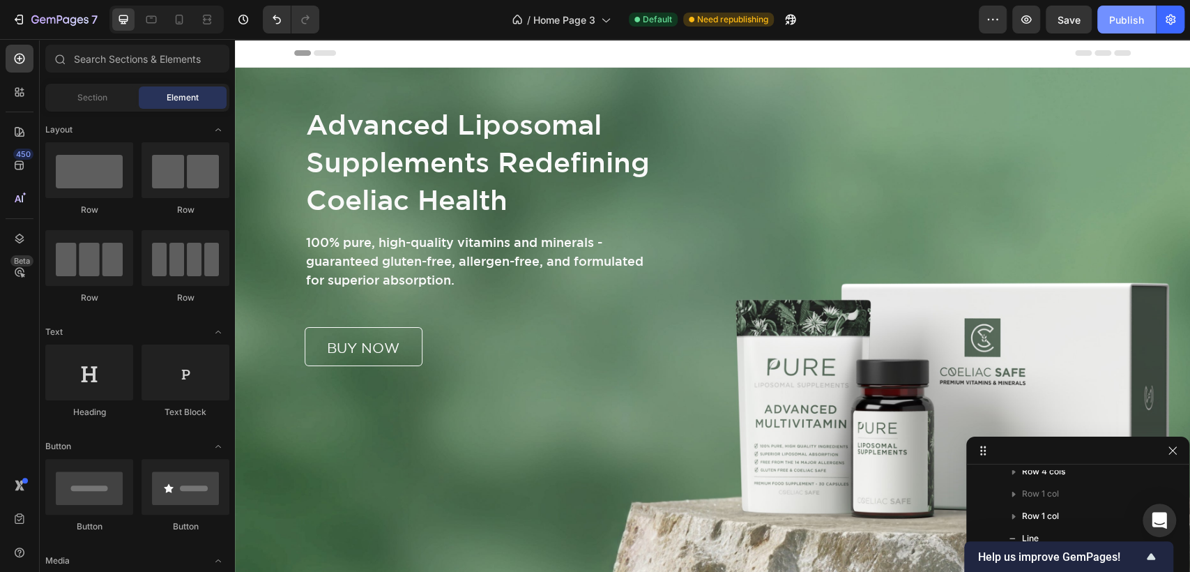
click at [1124, 15] on div "Publish" at bounding box center [1126, 20] width 35 height 15
